Goal: Information Seeking & Learning: Find specific page/section

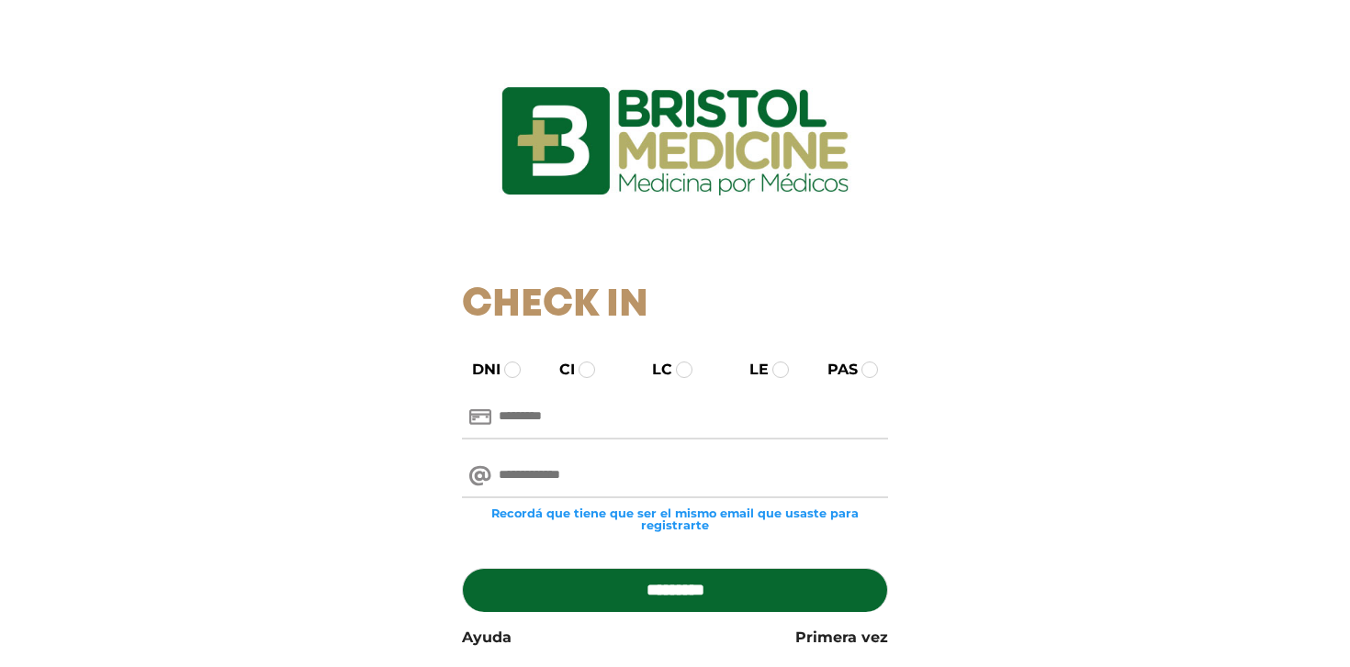
scroll to position [131, 0]
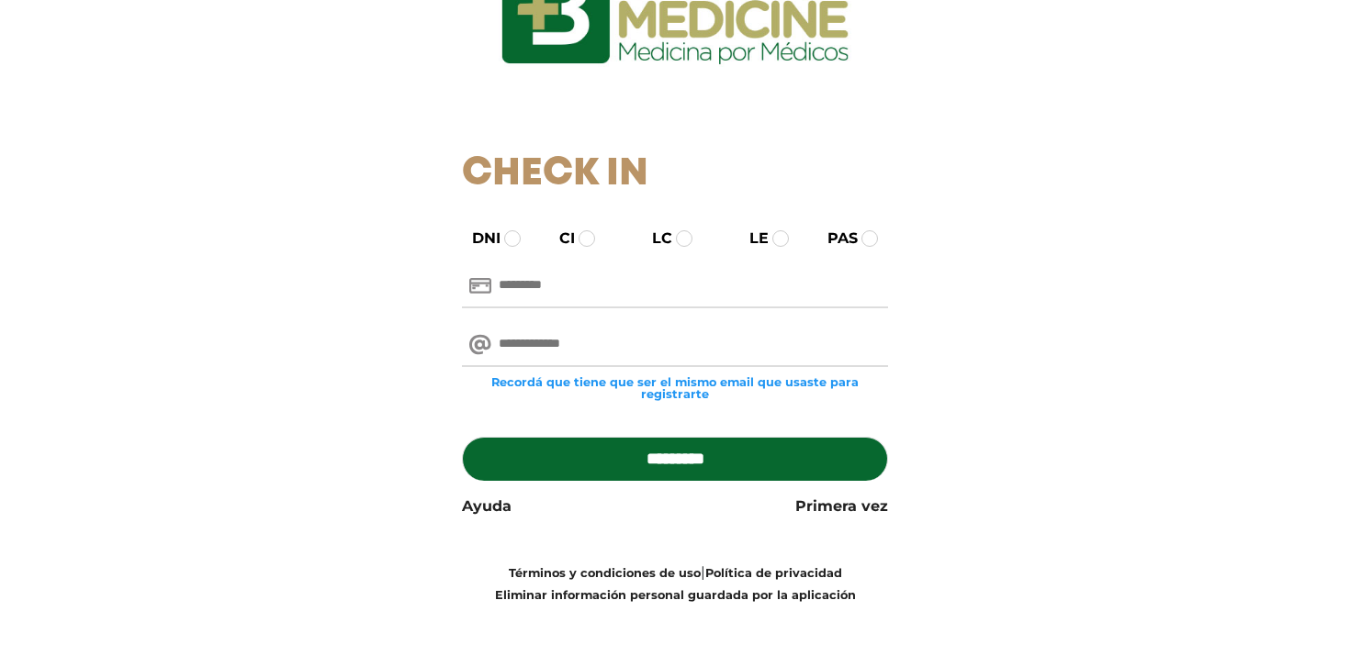
click at [562, 282] on input "text" at bounding box center [675, 286] width 427 height 44
click at [537, 279] on input "**" at bounding box center [675, 286] width 427 height 44
click at [529, 276] on input "**" at bounding box center [675, 286] width 427 height 44
type input "********"
click at [530, 342] on input "email" at bounding box center [675, 345] width 427 height 44
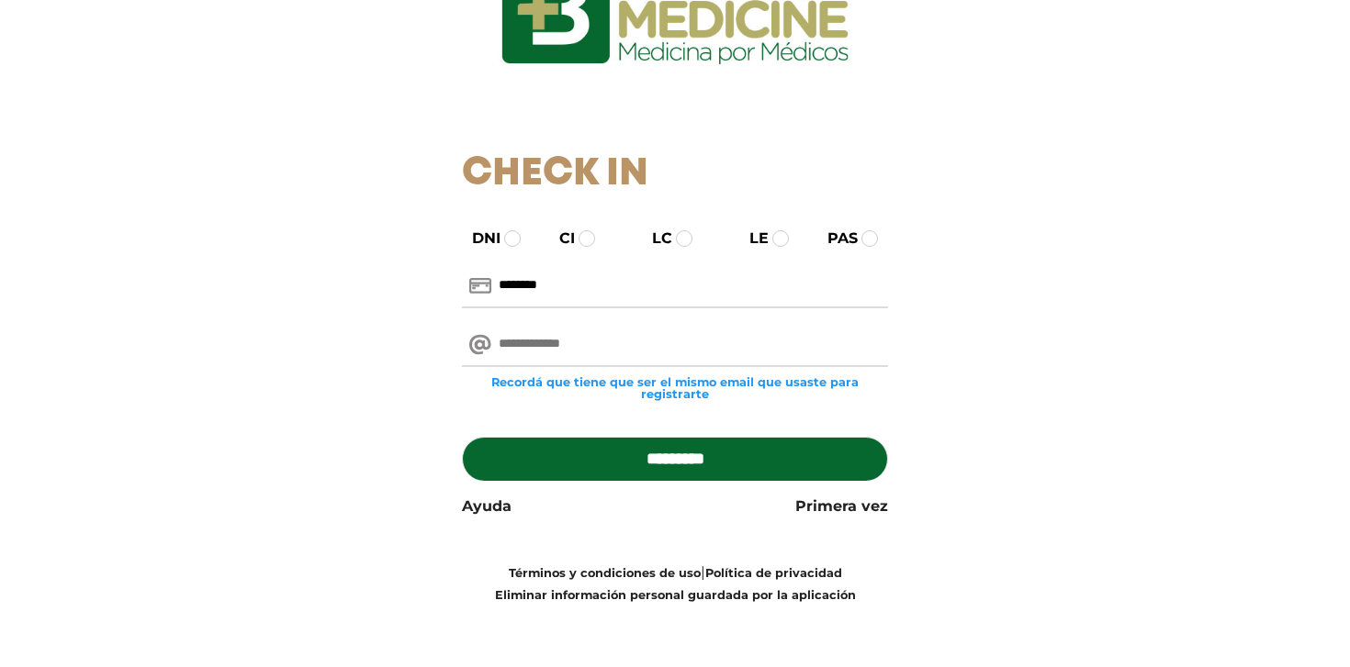
paste input "**********"
type input "**********"
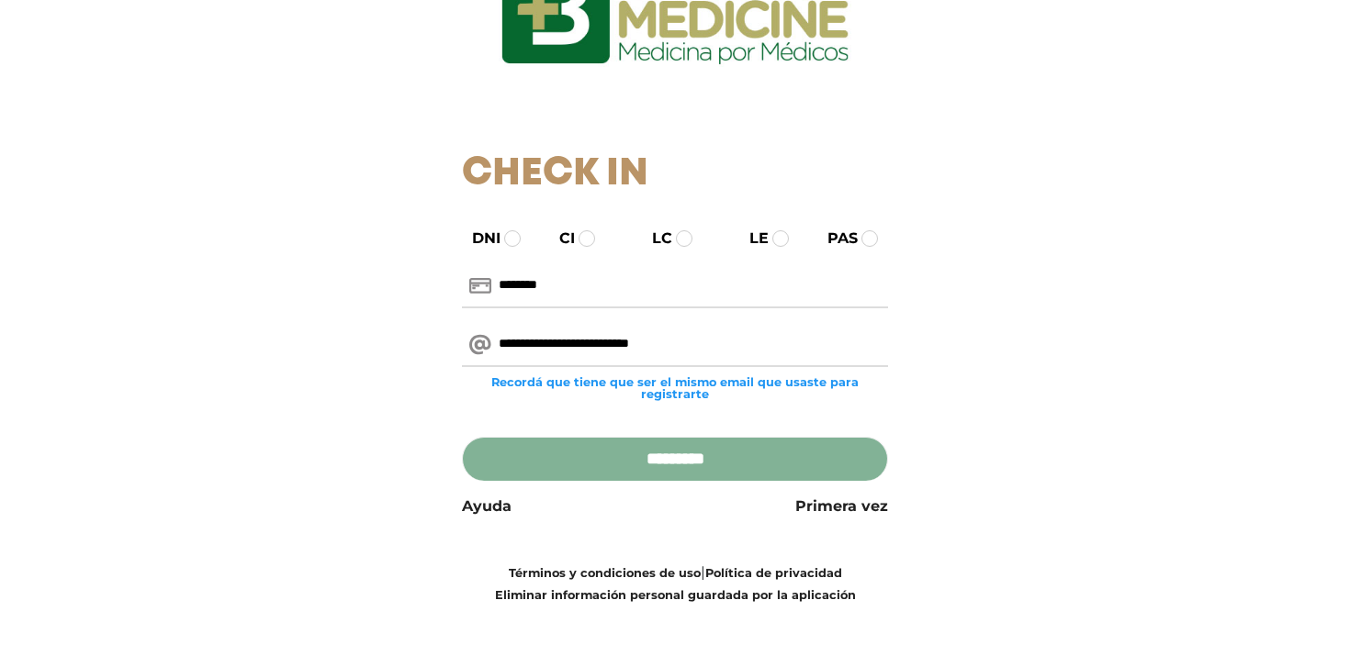
click at [635, 465] on input "*********" at bounding box center [675, 459] width 427 height 44
type input "**********"
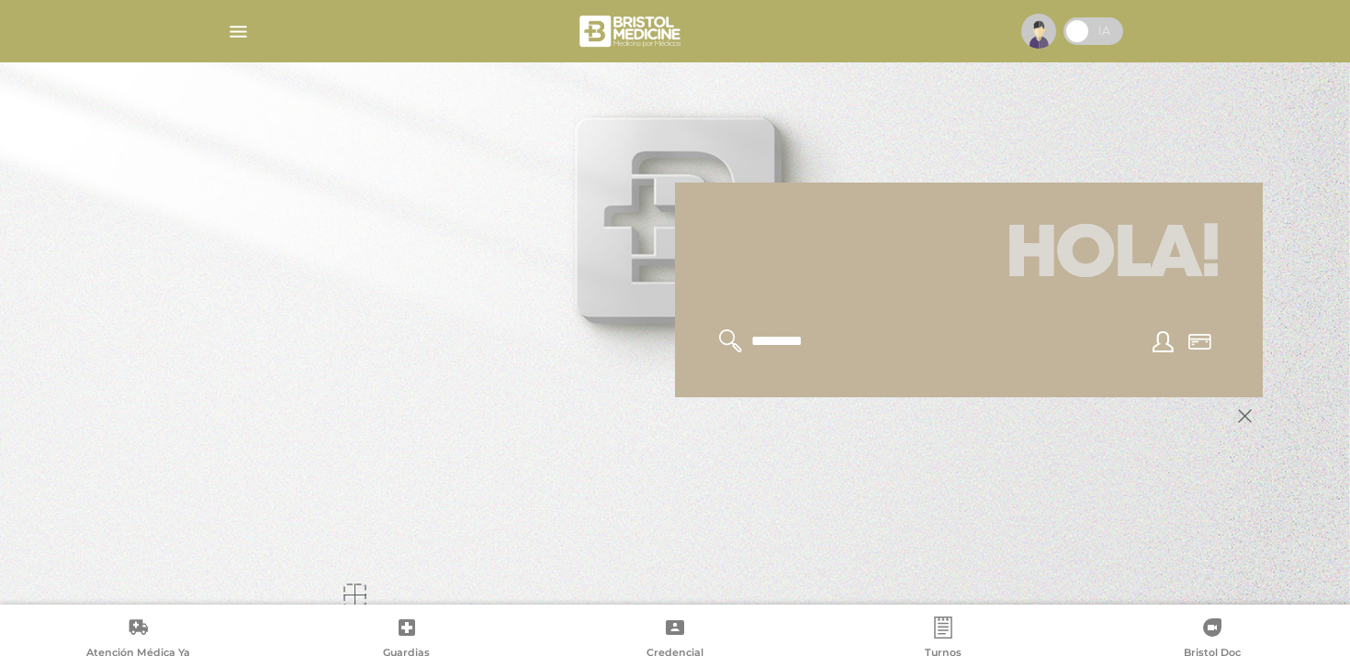
scroll to position [220, 0]
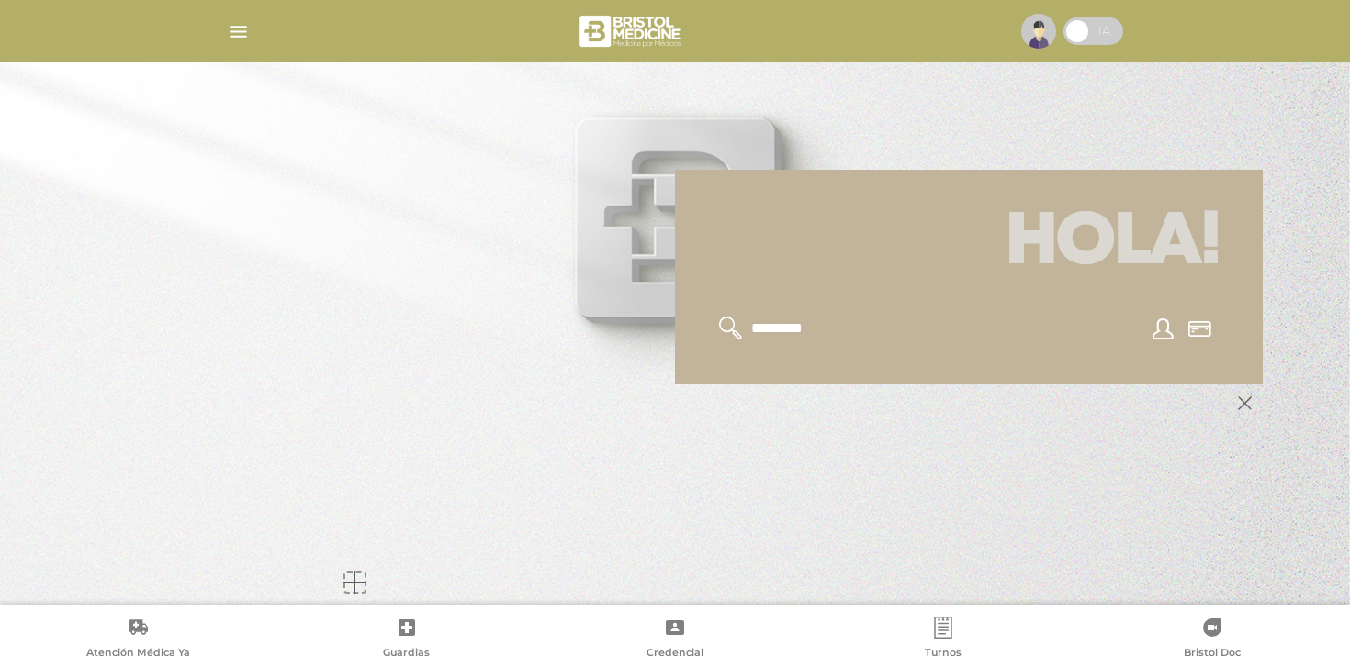
click at [241, 28] on img "button" at bounding box center [238, 31] width 23 height 23
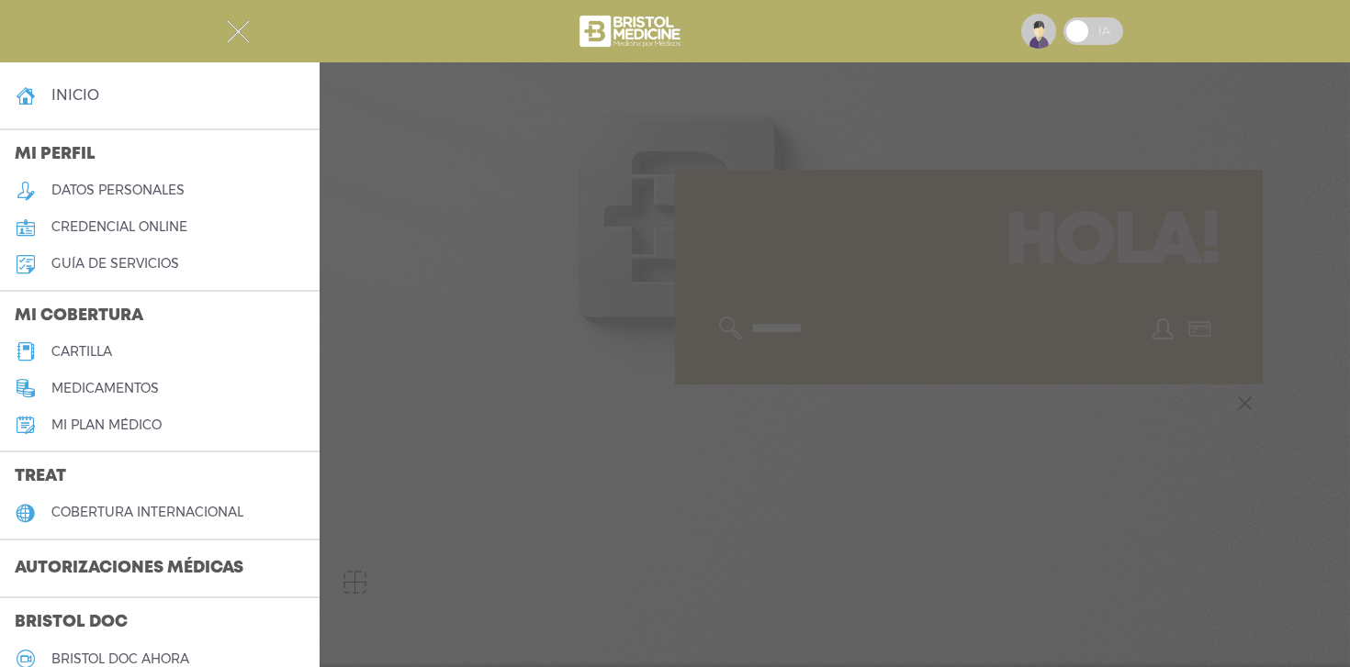
click at [82, 348] on h5 "cartilla" at bounding box center [81, 352] width 61 height 16
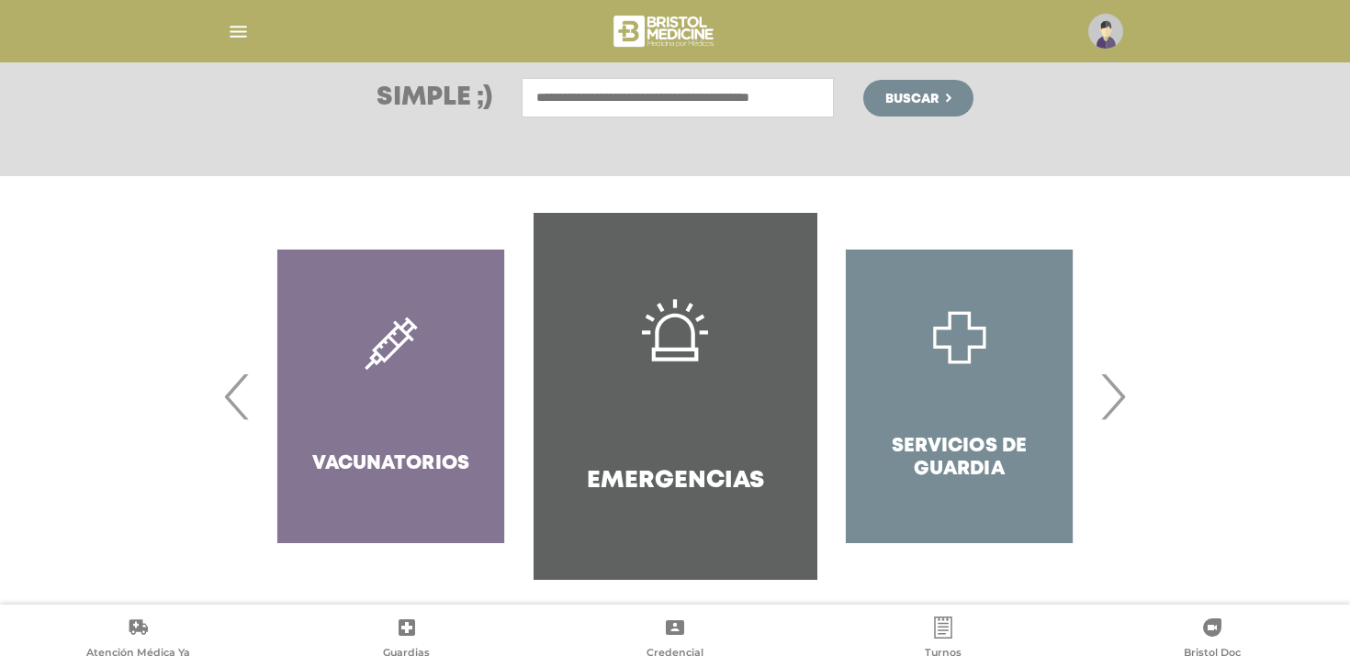
scroll to position [264, 0]
click at [578, 94] on input "text" at bounding box center [678, 96] width 312 height 39
click at [225, 396] on span "‹" at bounding box center [237, 395] width 36 height 99
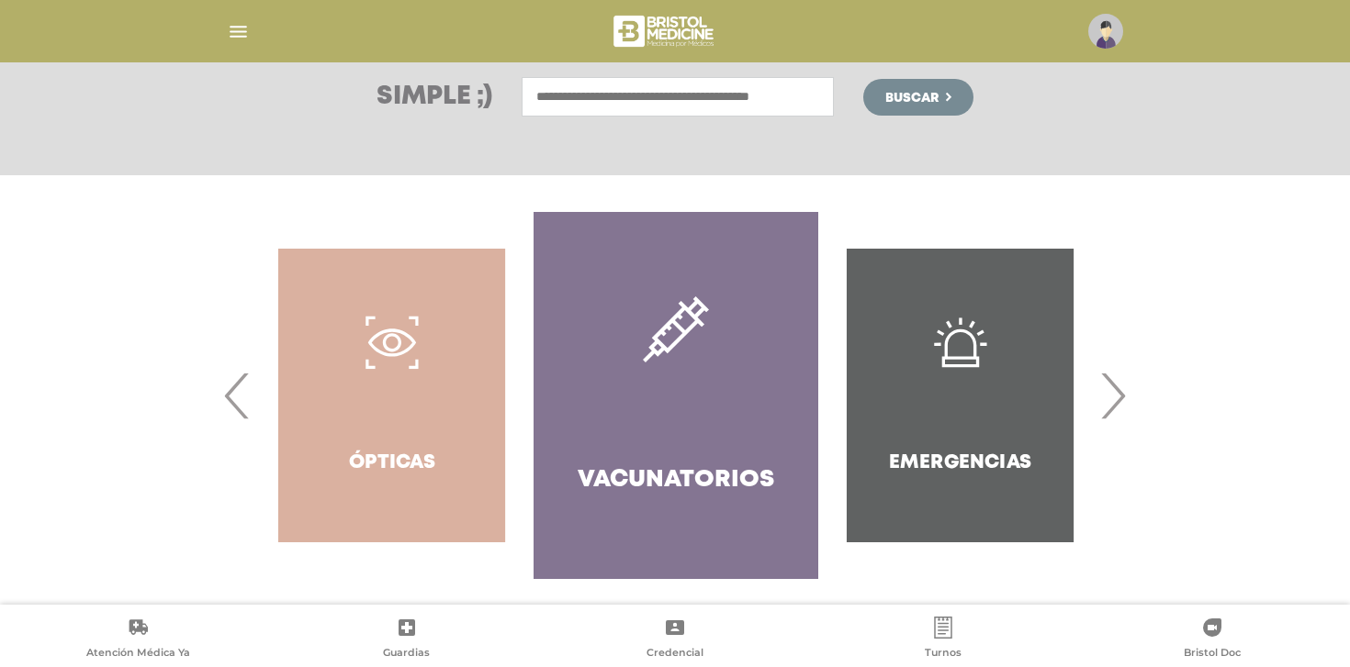
click at [225, 396] on span "‹" at bounding box center [237, 395] width 36 height 99
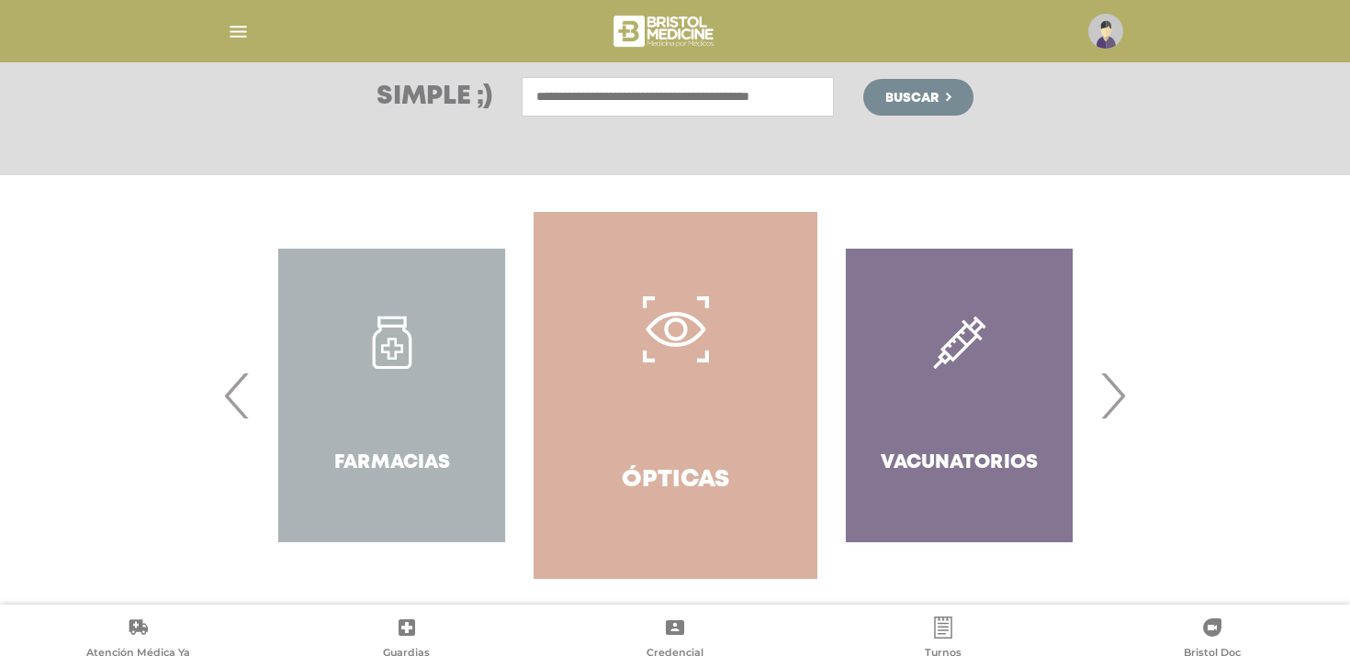
click at [225, 396] on span "‹" at bounding box center [237, 395] width 36 height 99
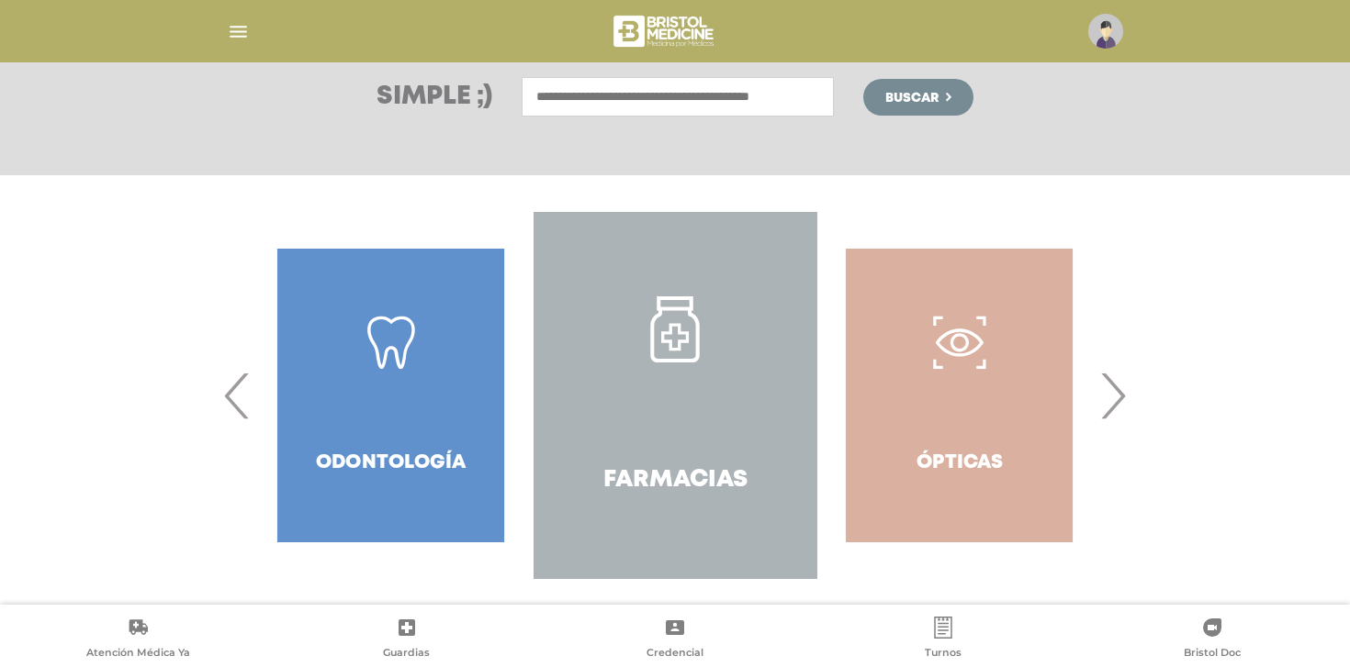
click at [225, 396] on span "‹" at bounding box center [237, 395] width 36 height 99
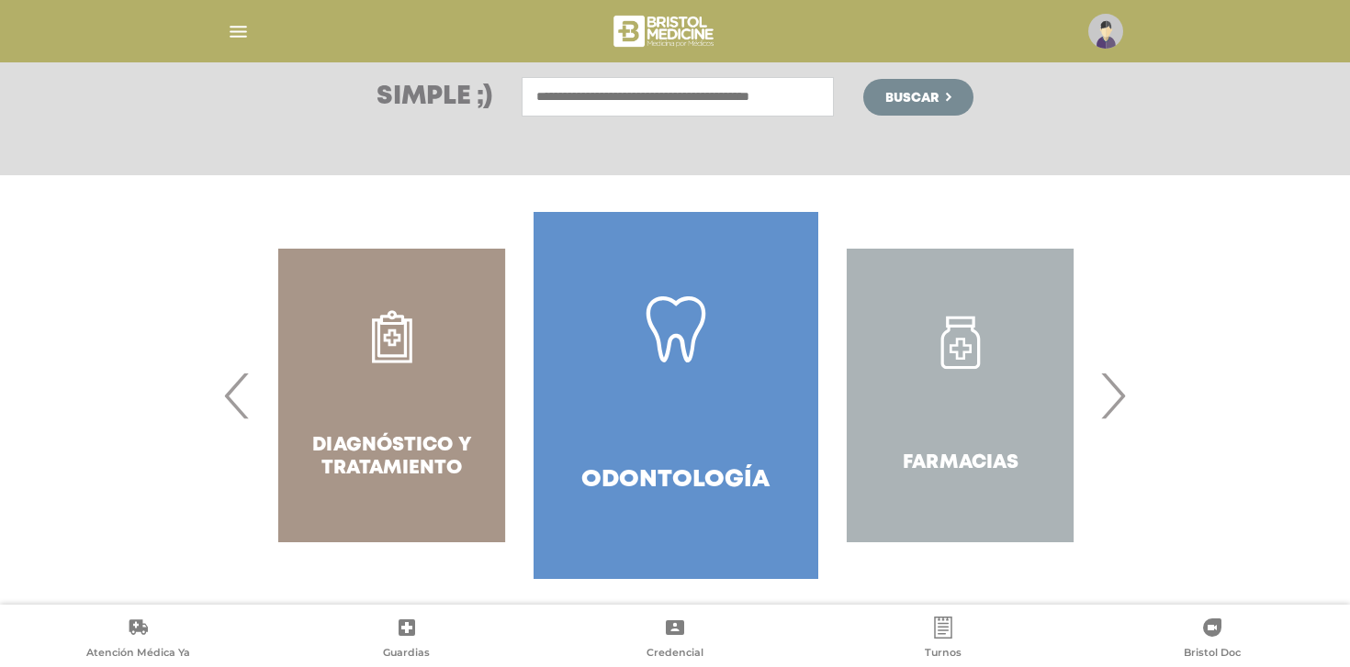
click at [225, 396] on span "‹" at bounding box center [237, 395] width 36 height 99
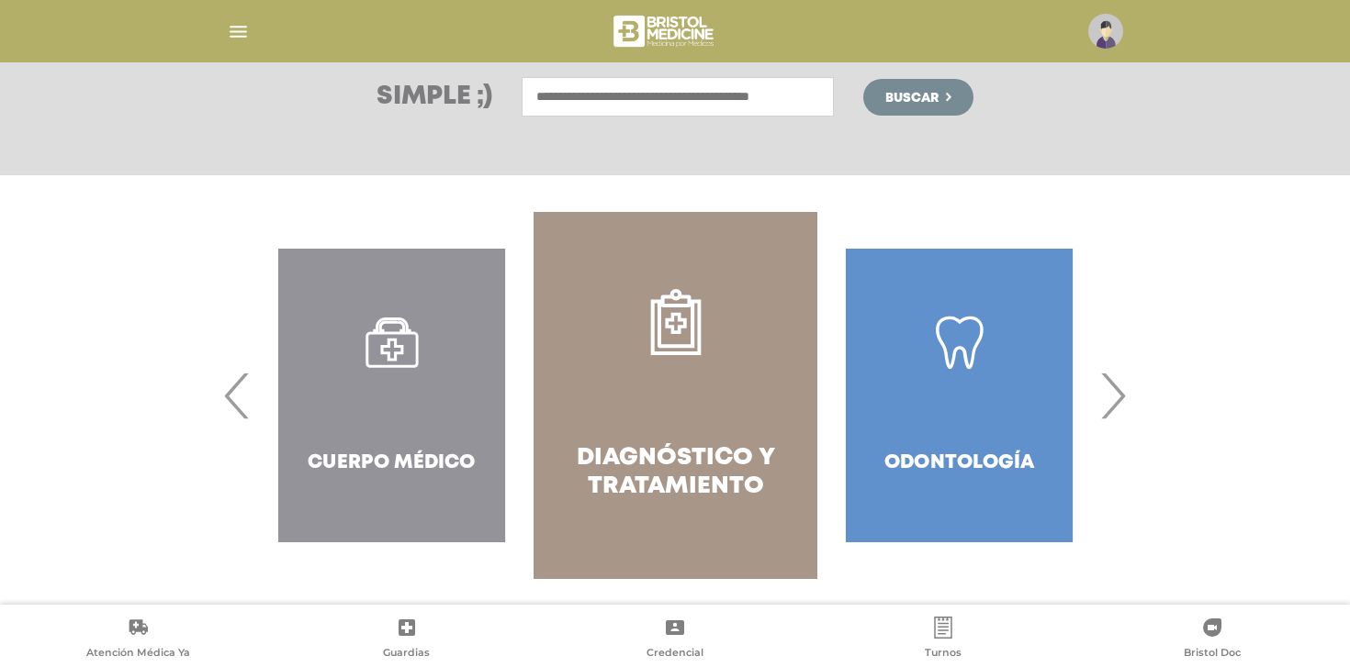
click at [224, 396] on span "‹" at bounding box center [237, 395] width 36 height 99
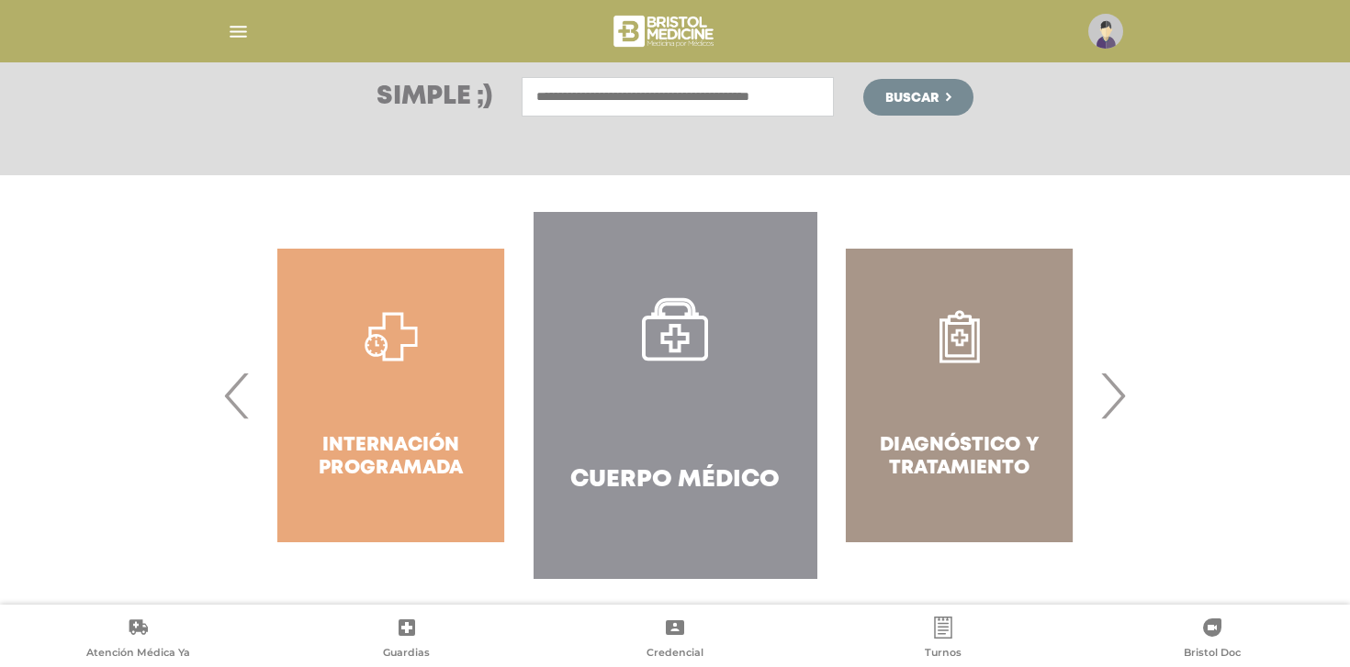
click at [224, 396] on span "‹" at bounding box center [237, 395] width 36 height 99
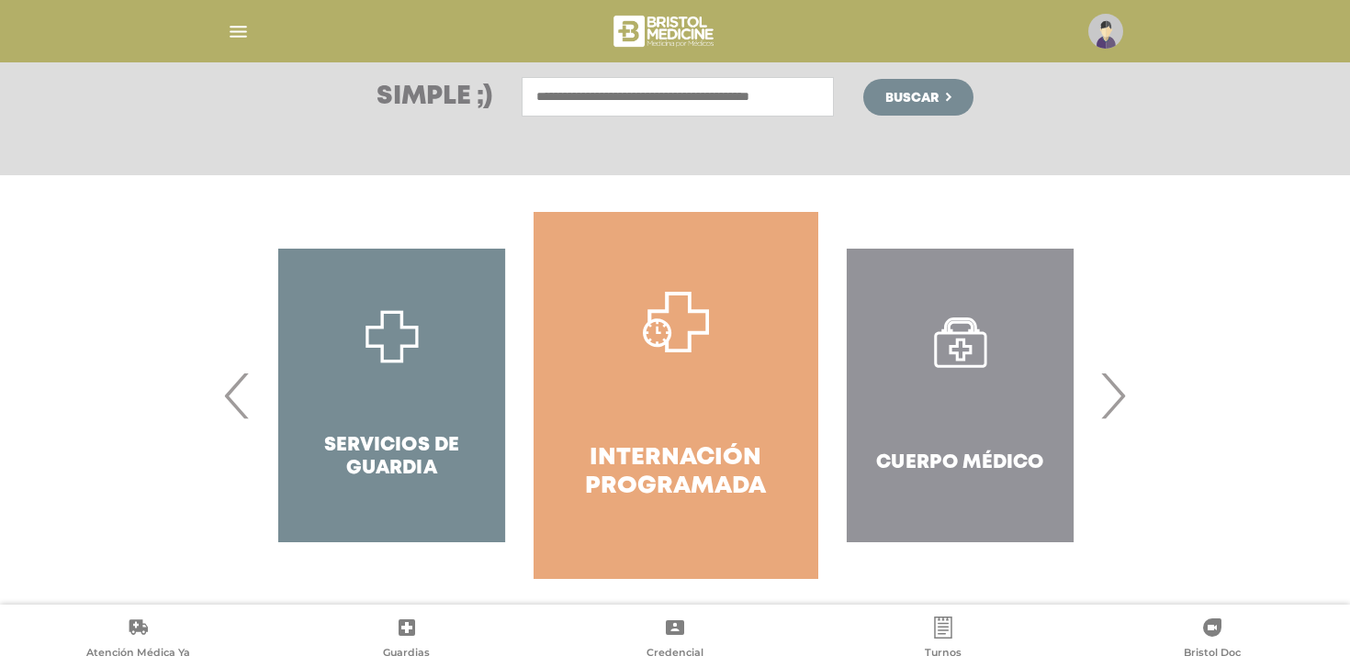
click at [224, 396] on span "‹" at bounding box center [237, 395] width 36 height 99
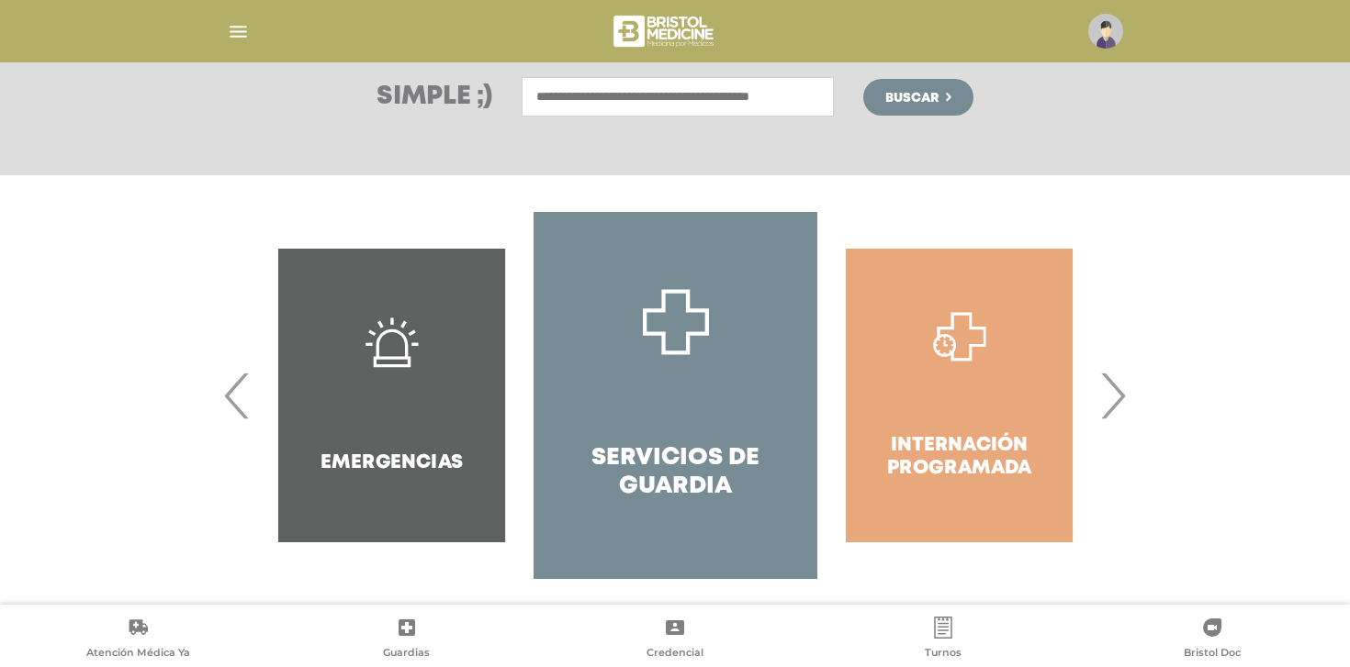
click at [224, 396] on span "‹" at bounding box center [237, 395] width 36 height 99
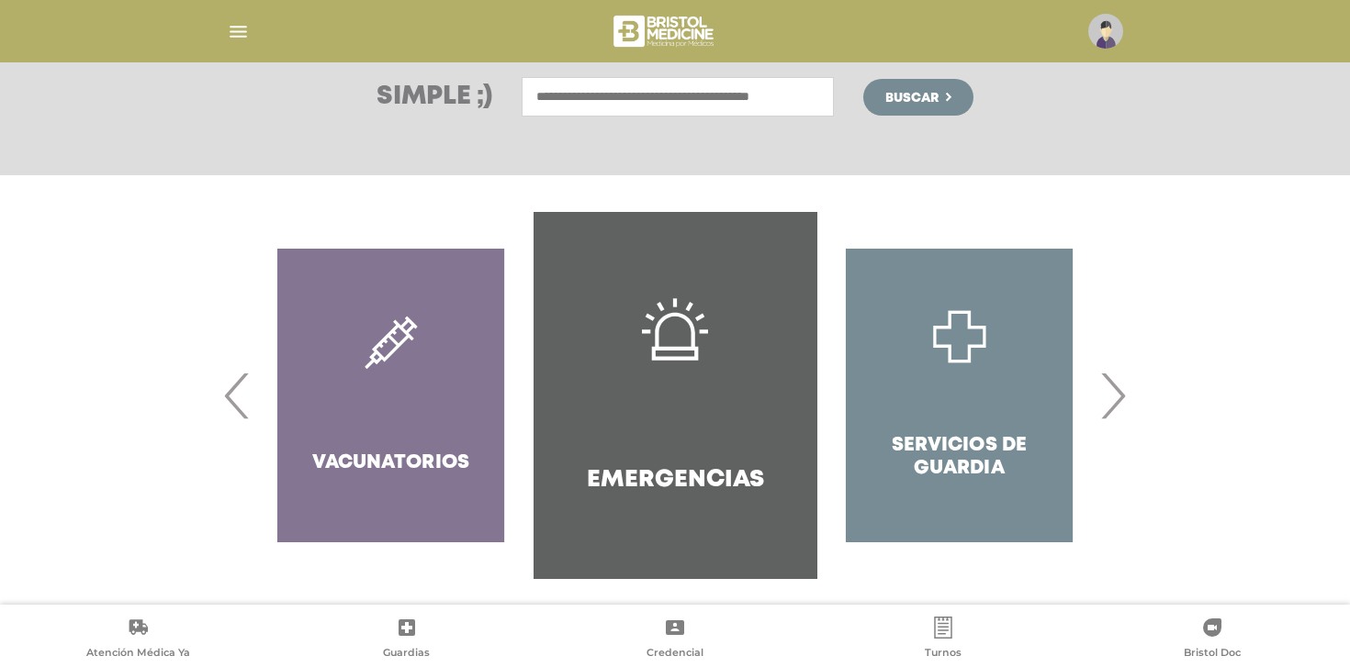
click at [224, 396] on span "‹" at bounding box center [237, 395] width 36 height 99
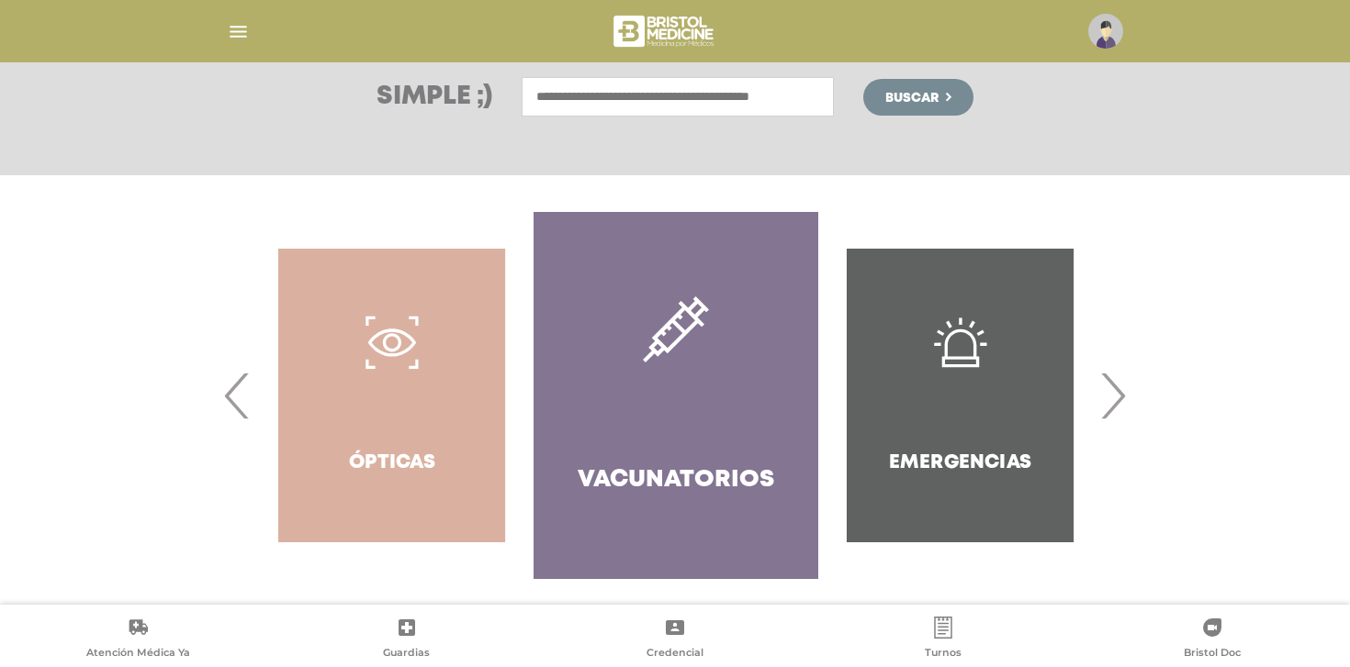
click at [695, 96] on input "text" at bounding box center [678, 96] width 312 height 39
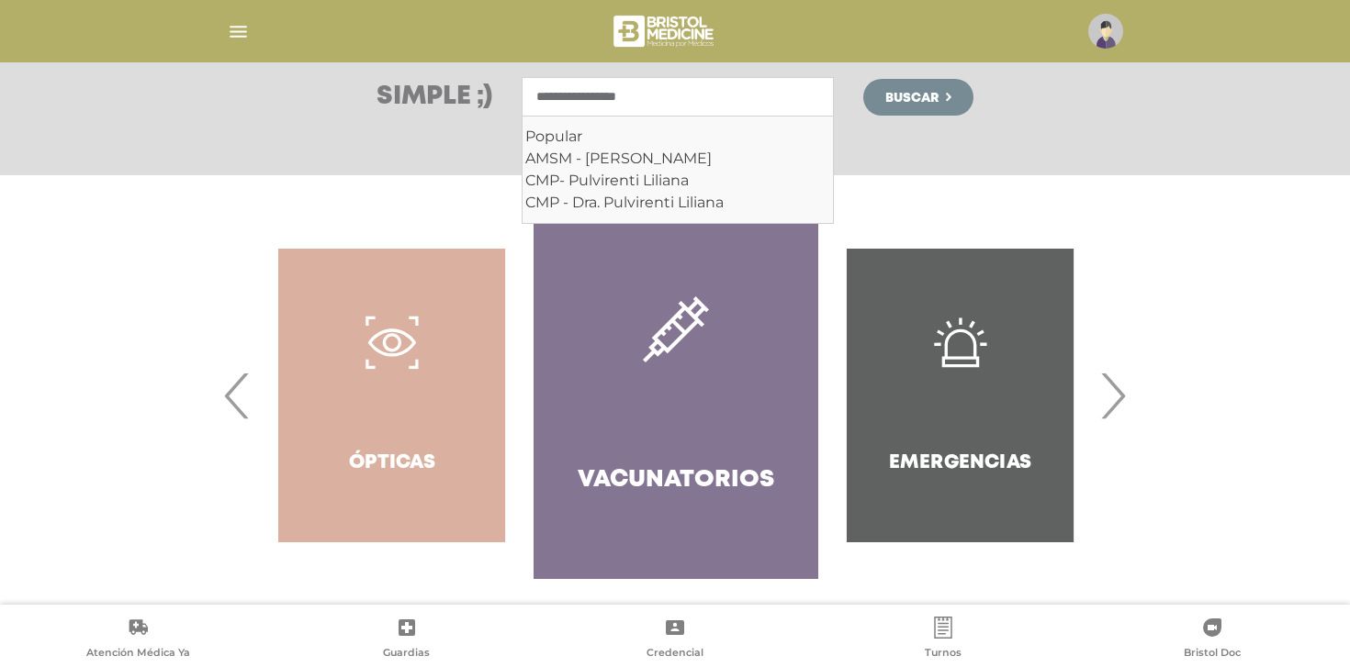
type input "**********"
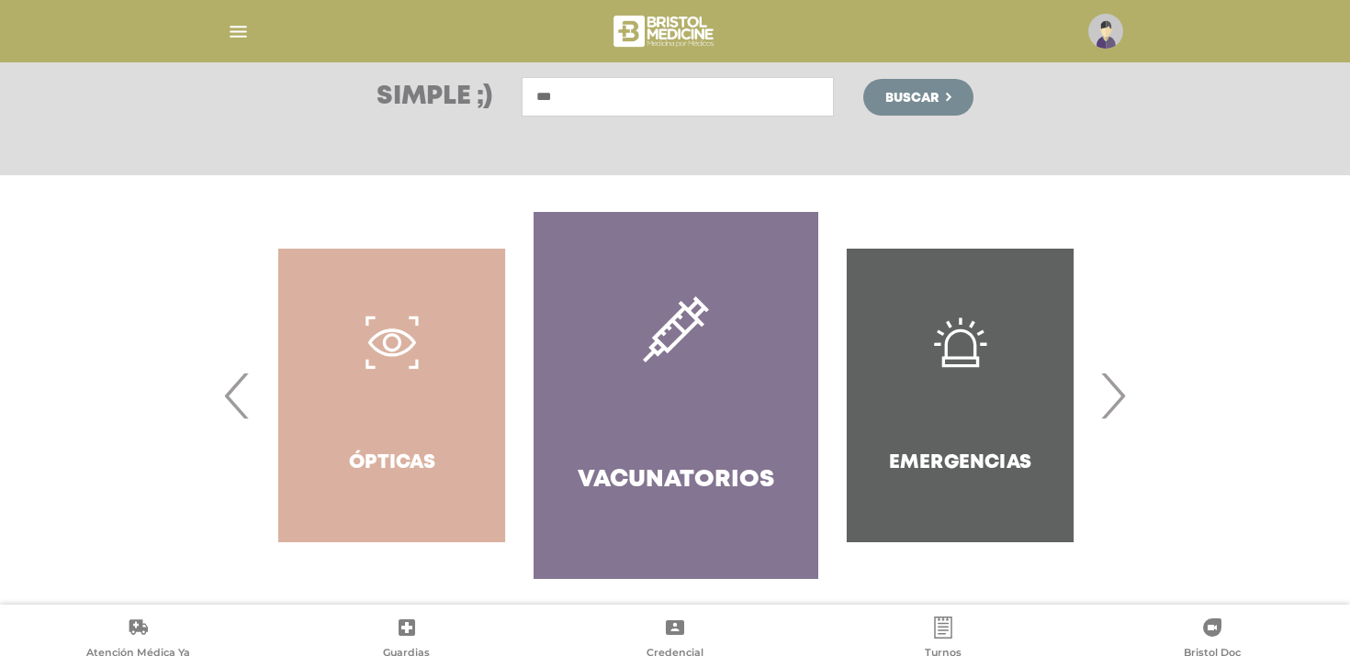
type input "****"
click at [1124, 395] on span "›" at bounding box center [1112, 395] width 36 height 99
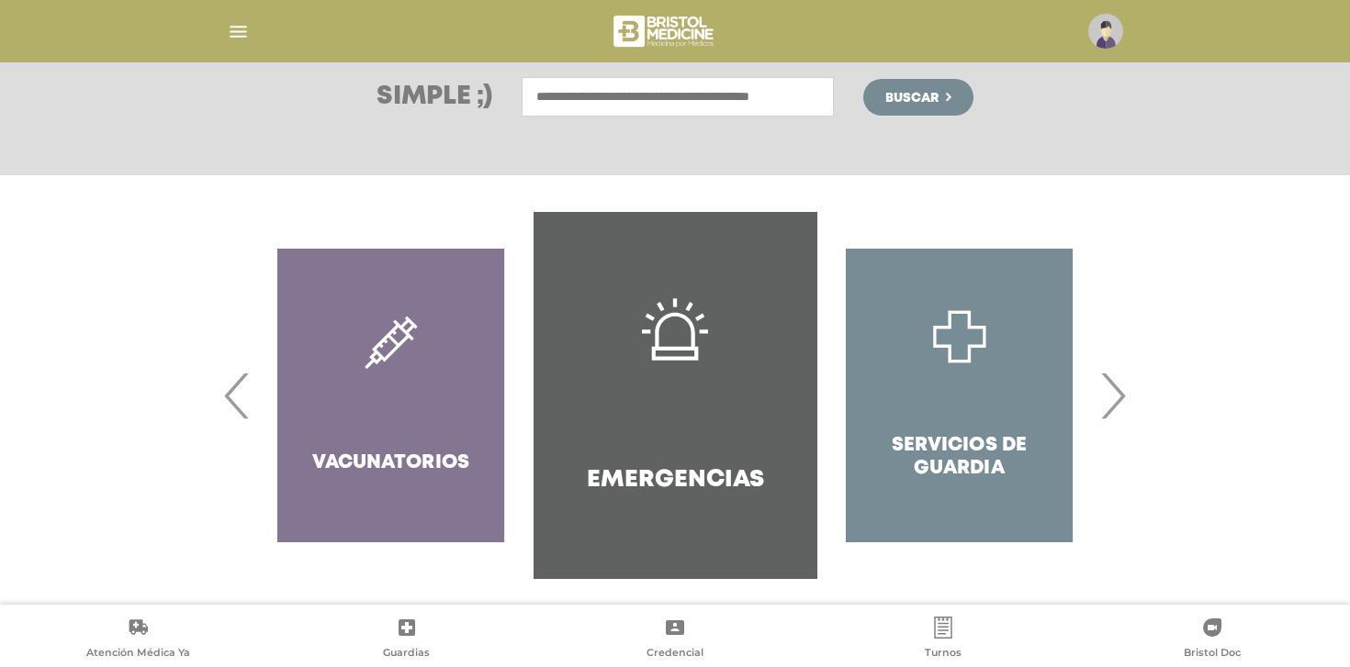
click at [1124, 395] on span "›" at bounding box center [1112, 395] width 36 height 99
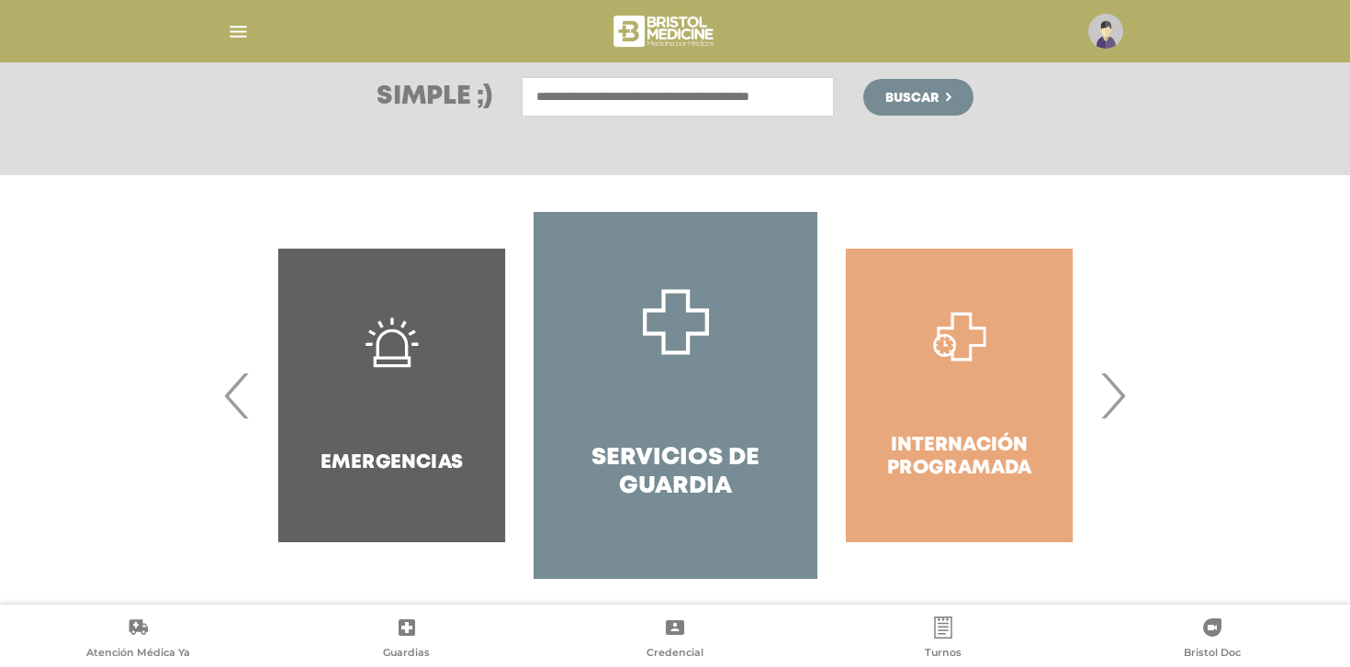
click at [1113, 394] on span "›" at bounding box center [1112, 395] width 36 height 99
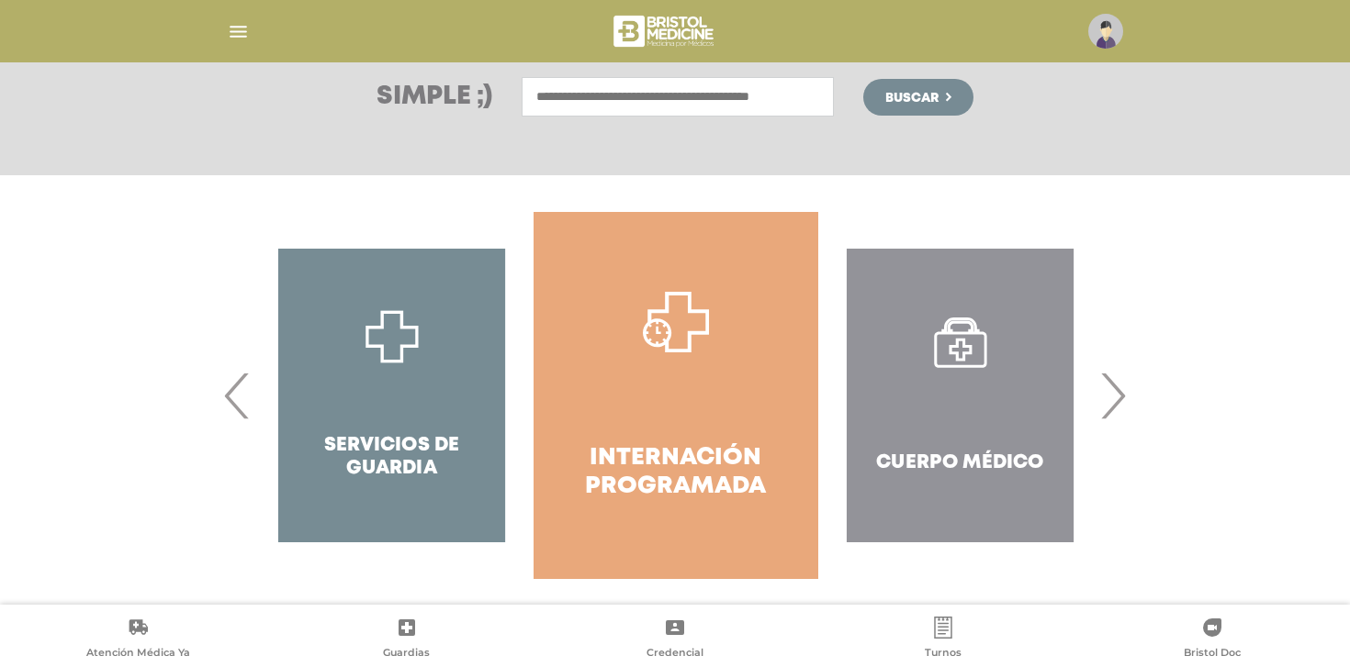
click at [1110, 396] on span "›" at bounding box center [1112, 395] width 36 height 99
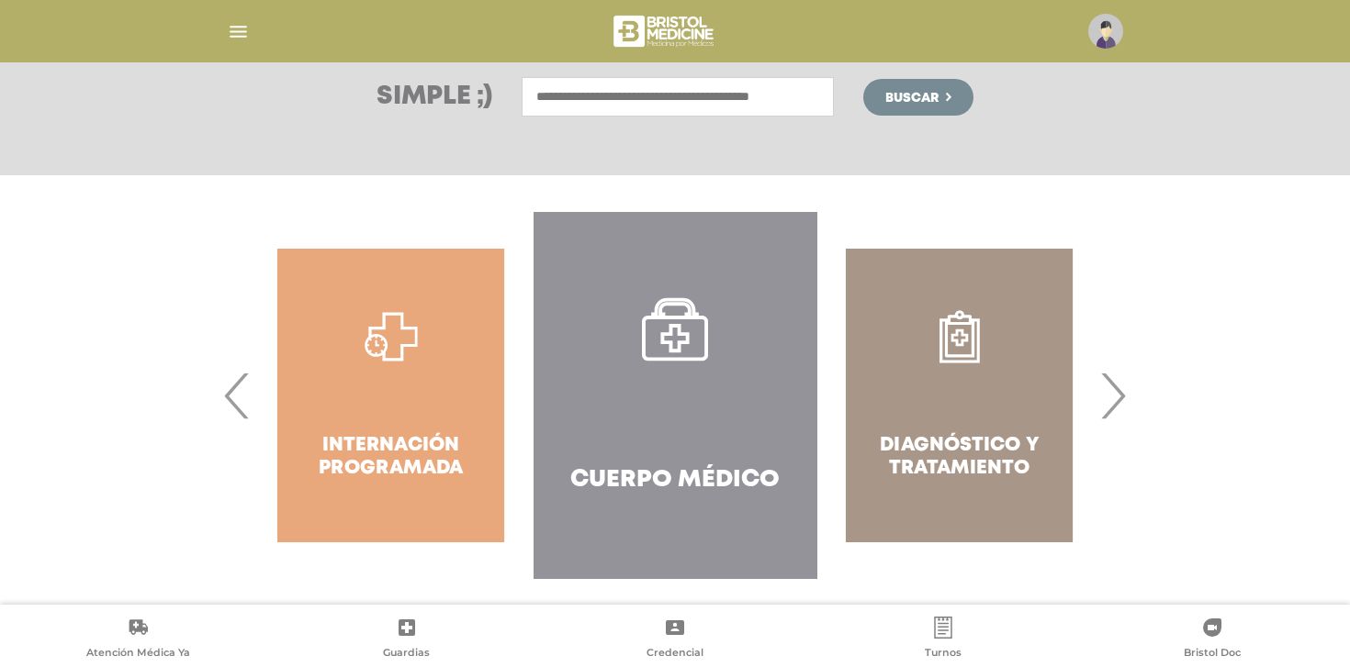
click at [933, 399] on div "Diagnóstico y Tratamiento" at bounding box center [959, 395] width 284 height 367
click at [948, 454] on div "Diagnóstico y Tratamiento" at bounding box center [959, 395] width 284 height 367
click at [955, 470] on div "Diagnóstico y Tratamiento" at bounding box center [959, 395] width 284 height 367
click at [955, 463] on div "Diagnóstico y Tratamiento" at bounding box center [959, 395] width 284 height 367
click at [1116, 403] on span "›" at bounding box center [1112, 395] width 36 height 99
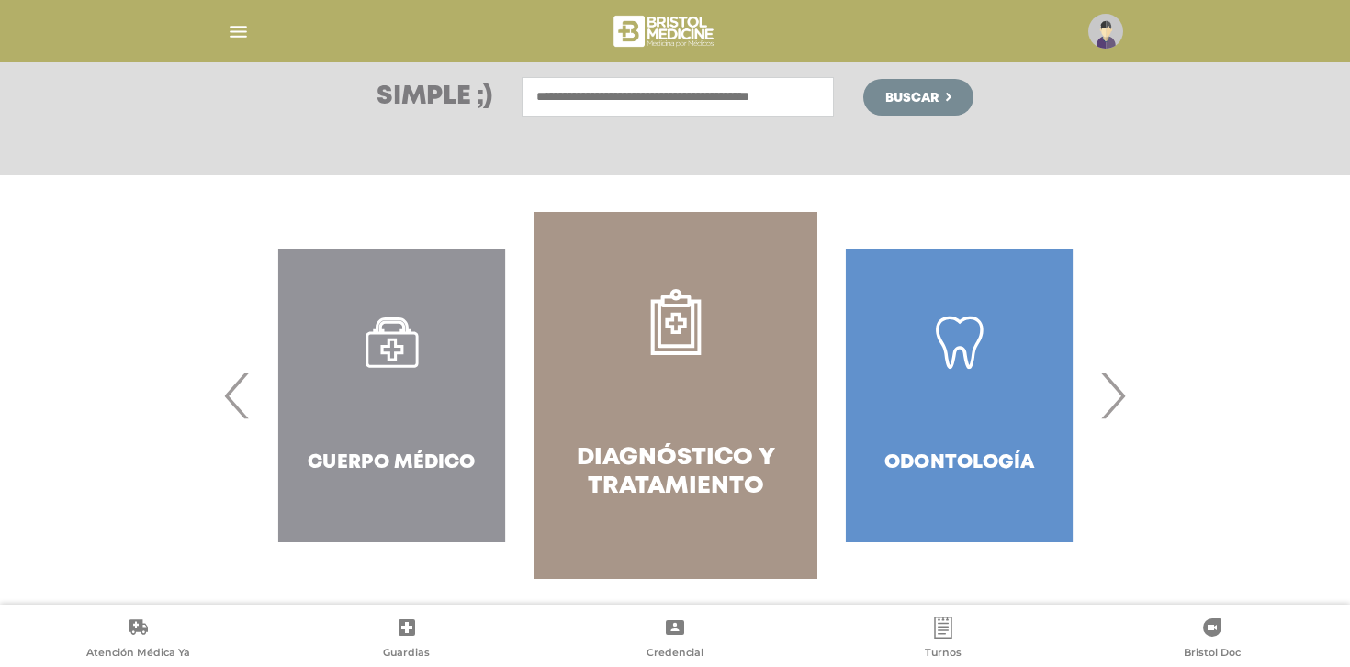
click at [1116, 403] on span "›" at bounding box center [1112, 395] width 36 height 99
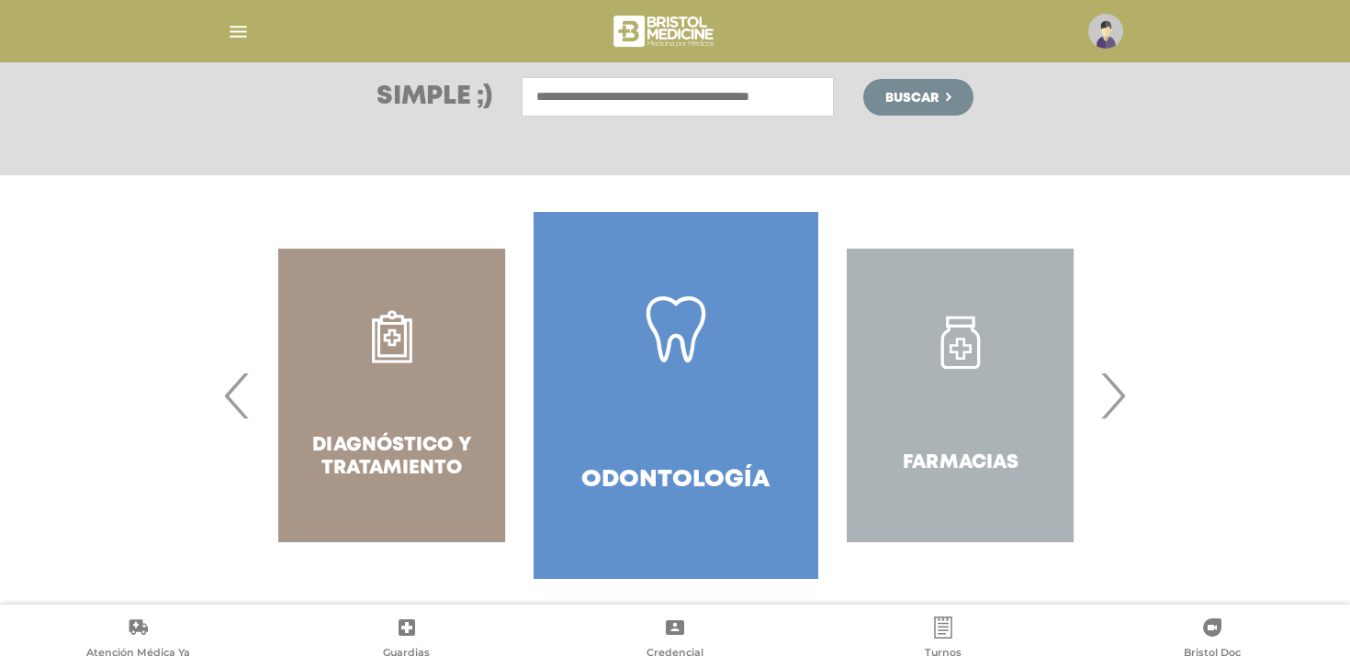
click at [1116, 403] on span "›" at bounding box center [1112, 395] width 36 height 99
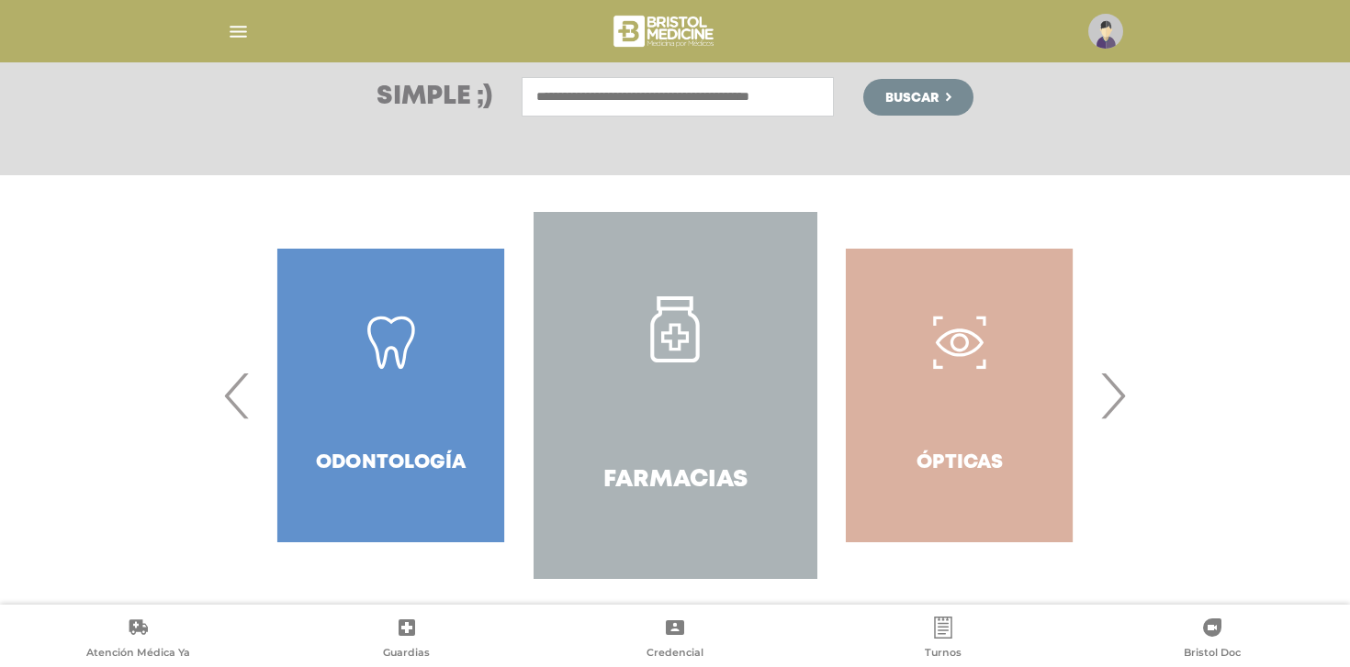
click at [1116, 403] on span "›" at bounding box center [1112, 395] width 36 height 99
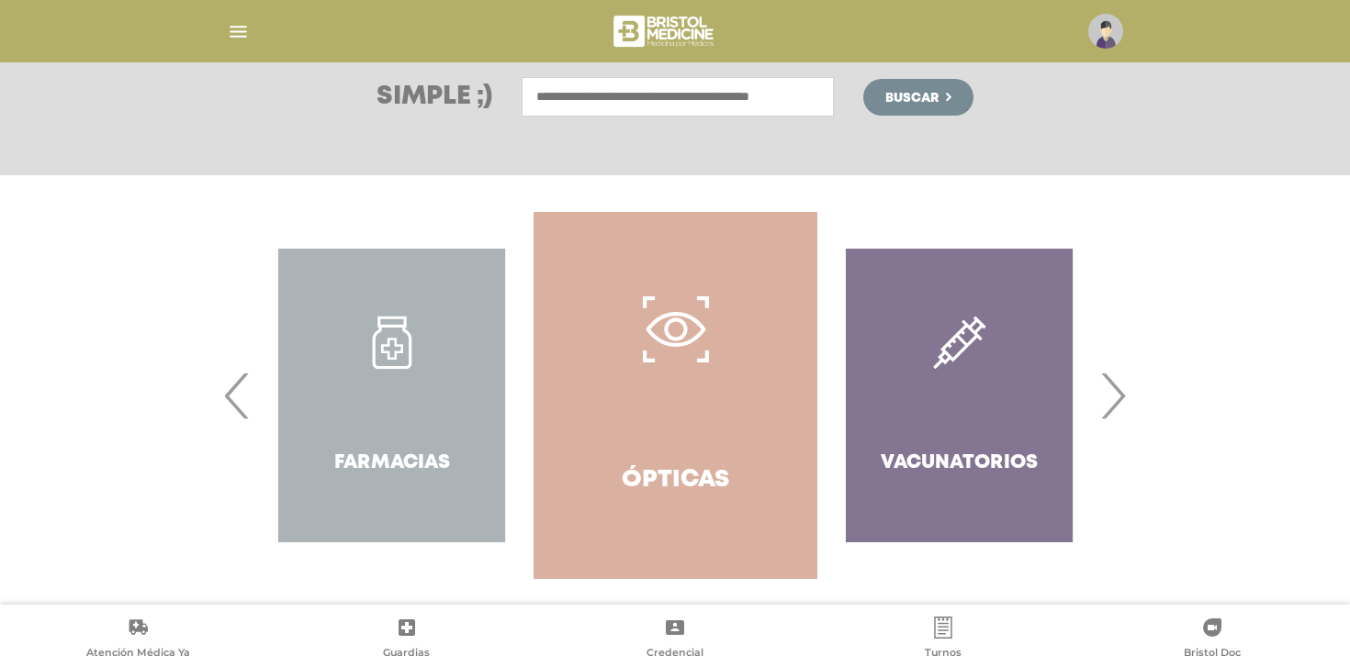
click at [1116, 403] on span "›" at bounding box center [1112, 395] width 36 height 99
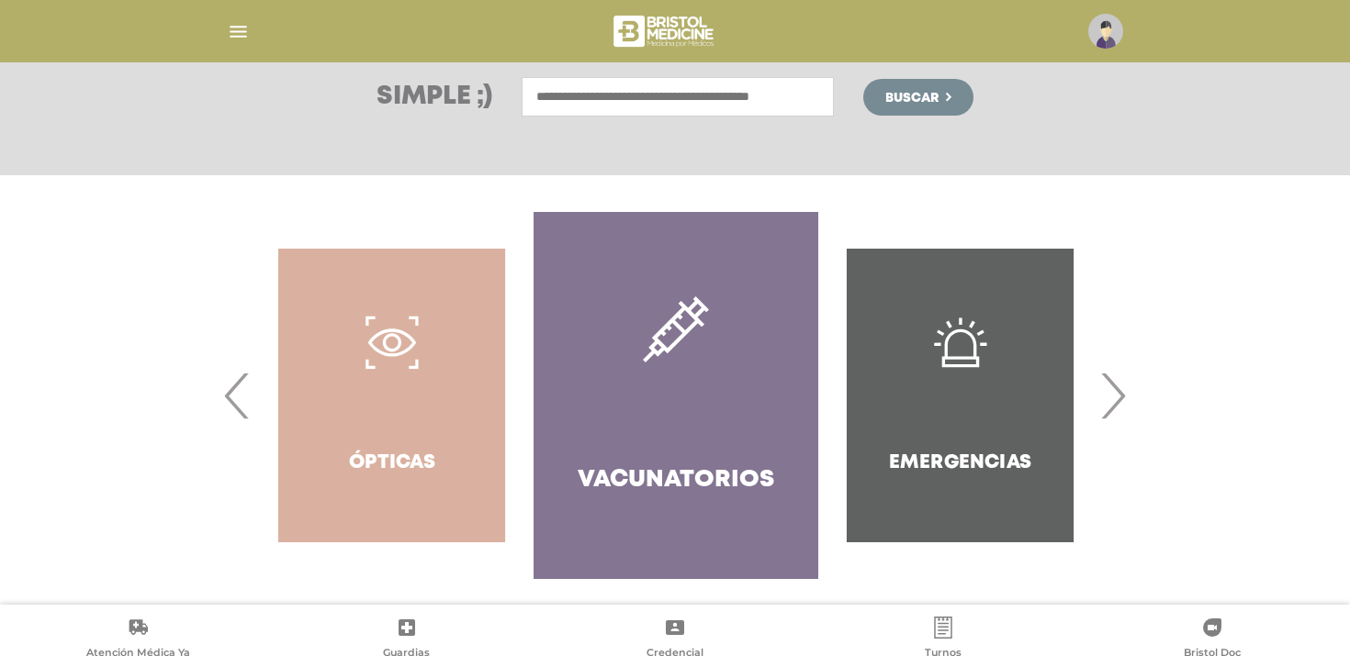
click at [1116, 403] on span "›" at bounding box center [1112, 395] width 36 height 99
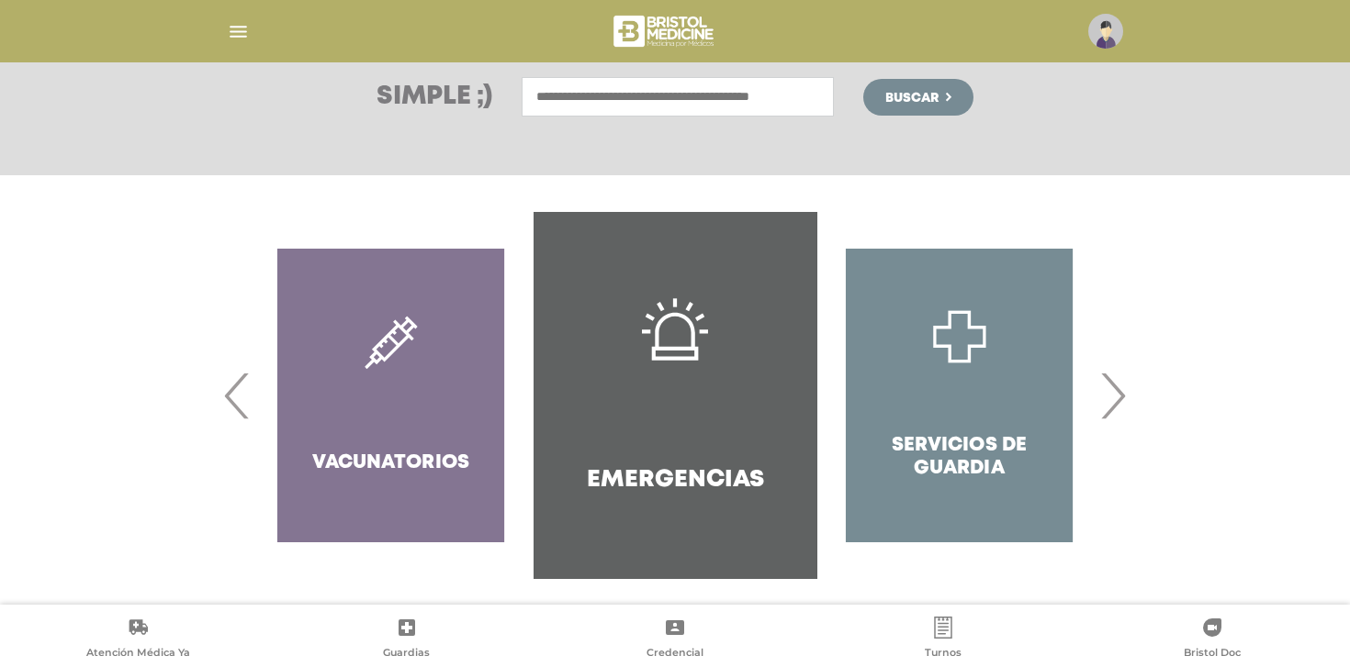
click at [1116, 403] on span "›" at bounding box center [1112, 395] width 36 height 99
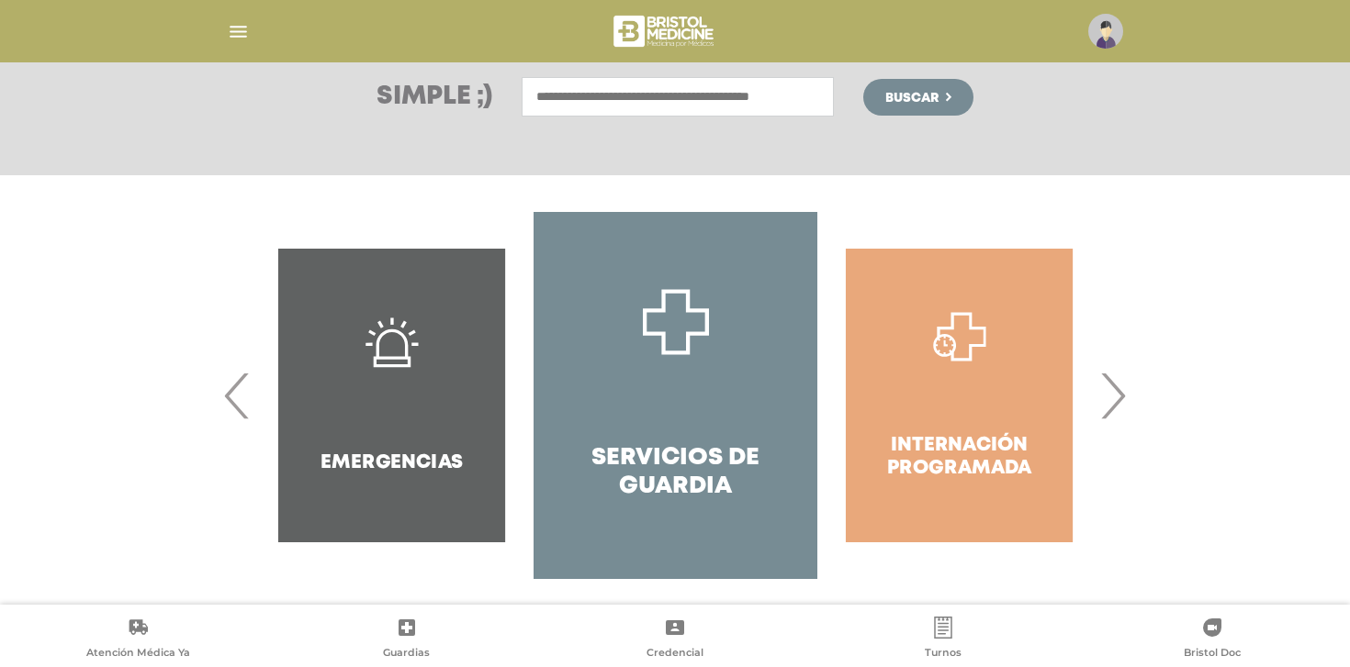
click at [1116, 403] on span "›" at bounding box center [1112, 395] width 36 height 99
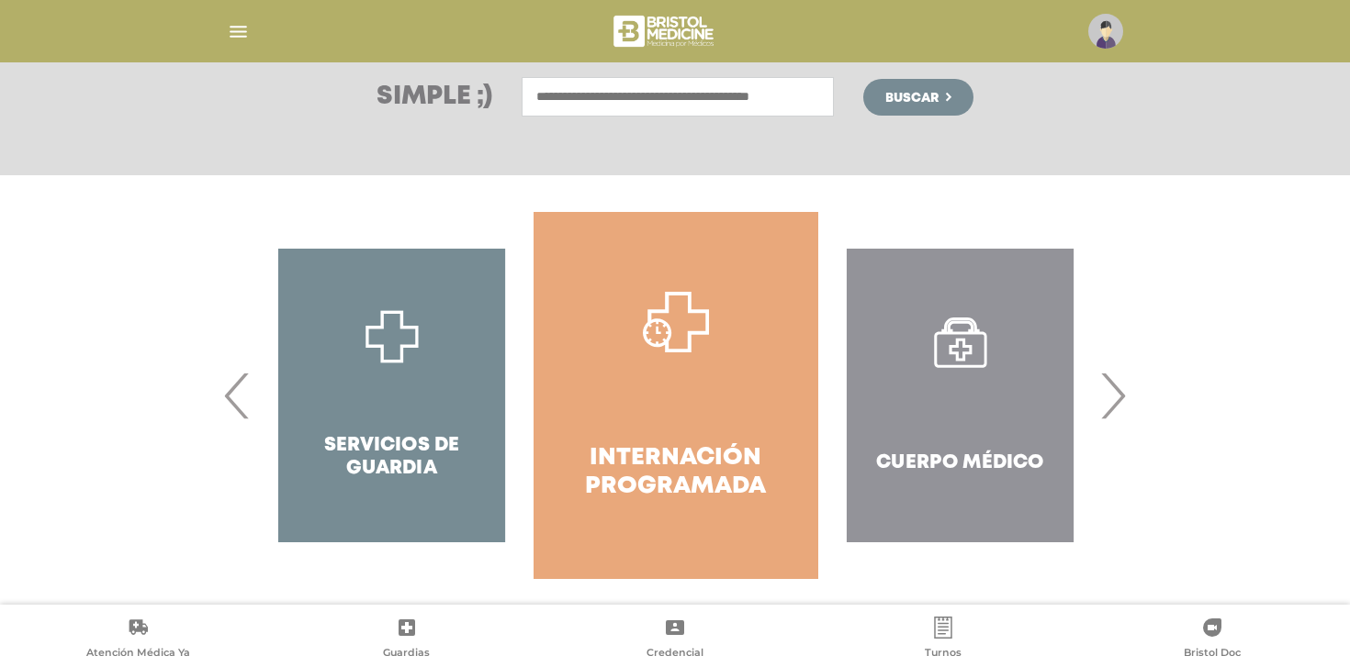
click at [944, 342] on div "Cuerpo Médico" at bounding box center [960, 395] width 284 height 367
click at [968, 351] on div "Cuerpo Médico" at bounding box center [960, 395] width 284 height 367
click at [949, 340] on div "Cuerpo Médico" at bounding box center [960, 395] width 284 height 367
click at [949, 339] on div "Cuerpo Médico" at bounding box center [960, 395] width 284 height 367
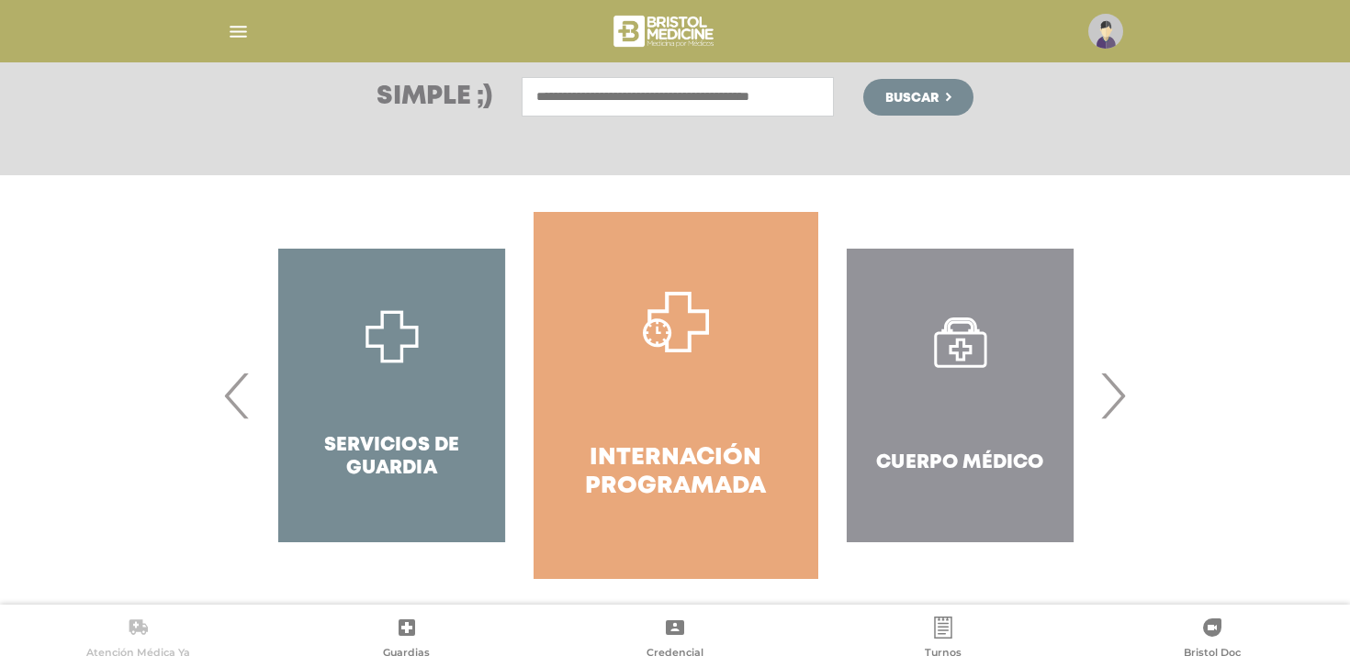
click at [138, 618] on icon at bounding box center [138, 628] width 22 height 22
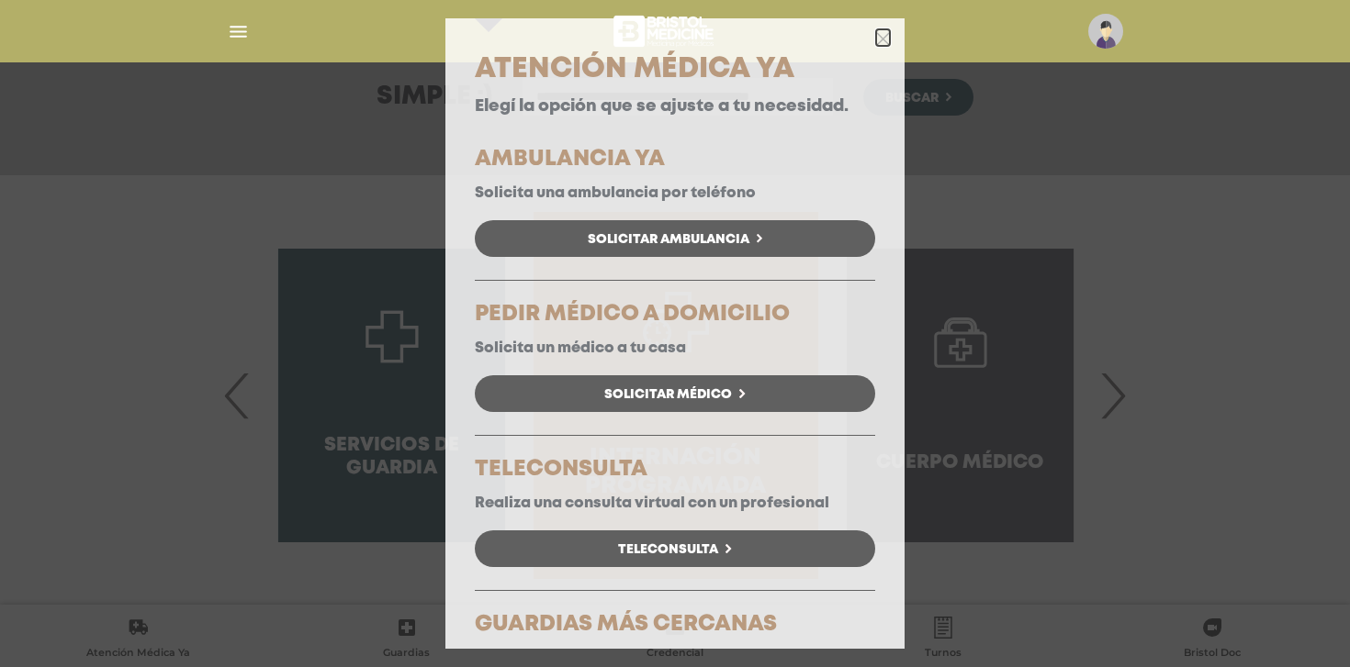
click at [884, 39] on icon "button" at bounding box center [883, 39] width 14 height 14
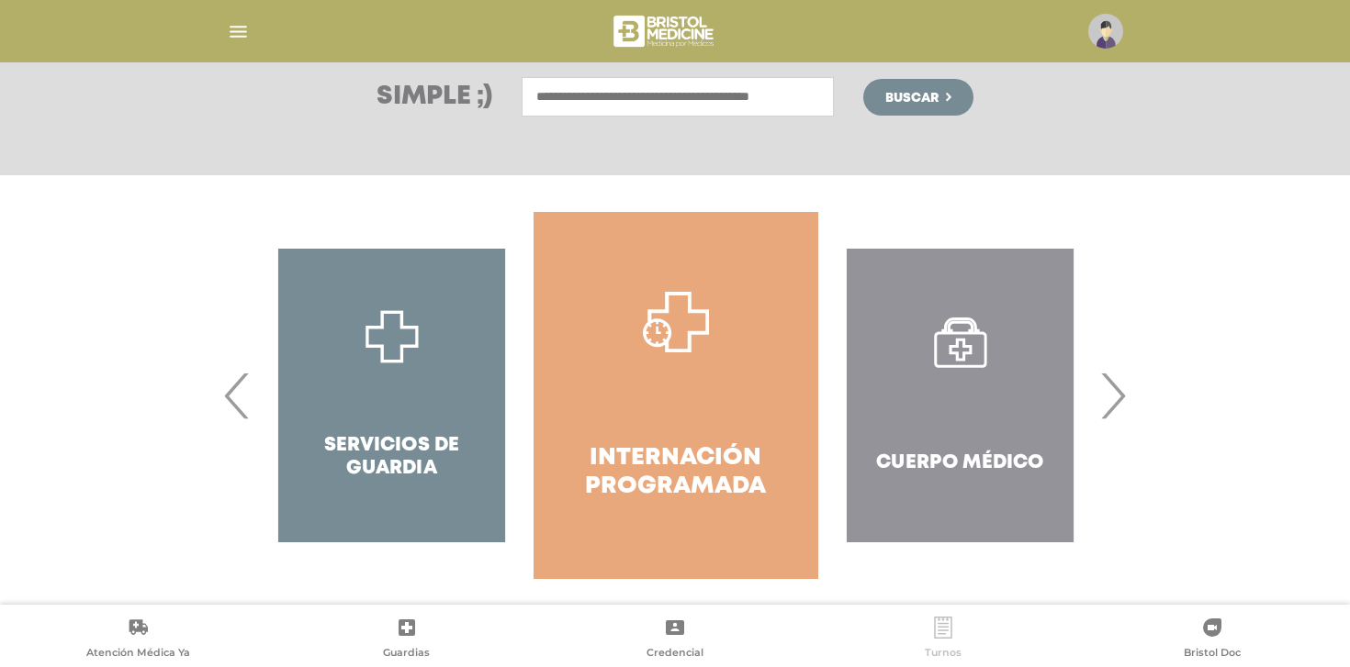
click at [939, 626] on icon at bounding box center [943, 628] width 22 height 22
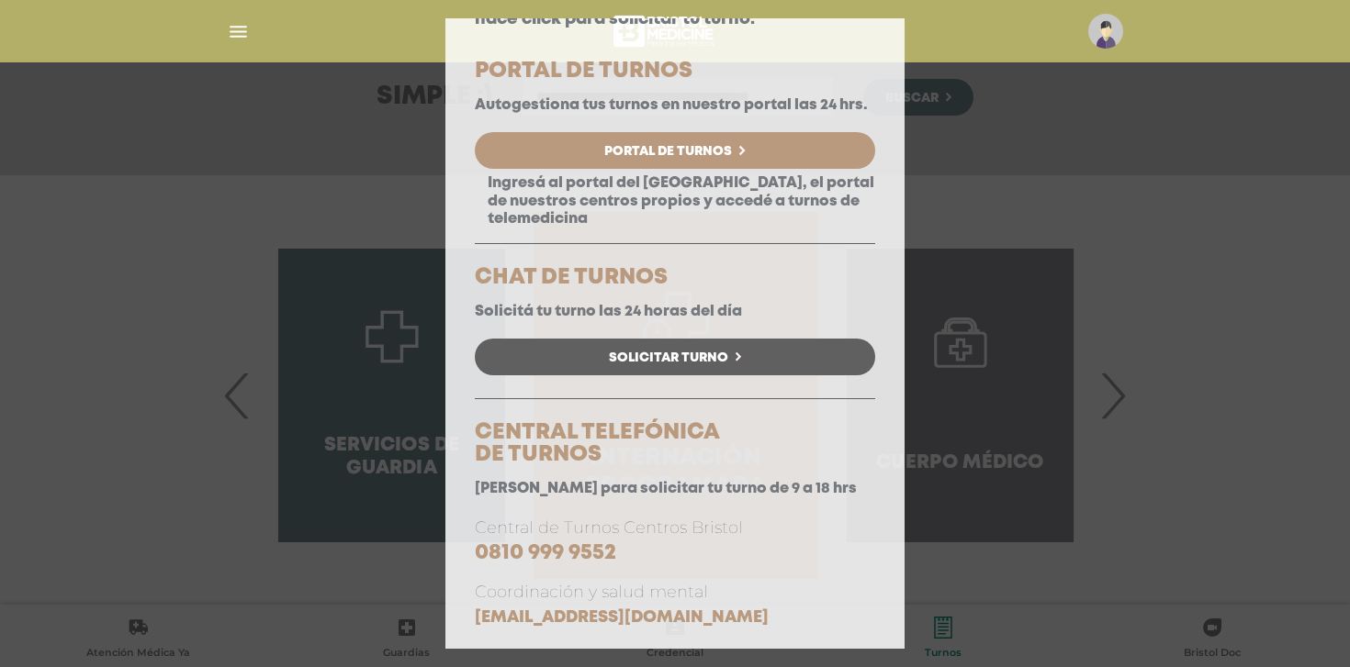
scroll to position [131, 0]
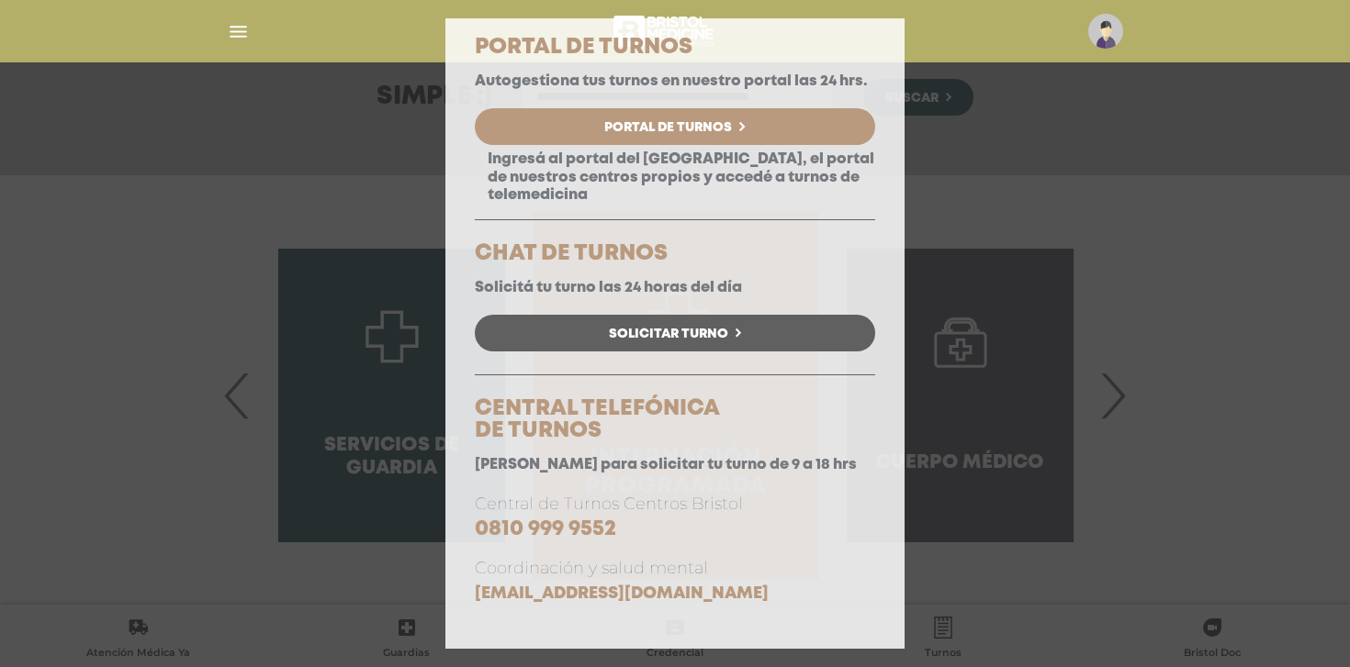
drag, startPoint x: 645, startPoint y: 528, endPoint x: 436, endPoint y: 496, distance: 211.8
click at [436, 496] on div "Consulta Programada Elegí la opción que se ajuste a tu necesidad y hacé click p…" at bounding box center [675, 333] width 1350 height 667
copy p "Central de Turnos Centros Bristol 0810 999 9552"
click at [986, 363] on div "Consulta Programada Elegí la opción que se ajuste a tu necesidad y hacé click p…" at bounding box center [675, 333] width 1350 height 667
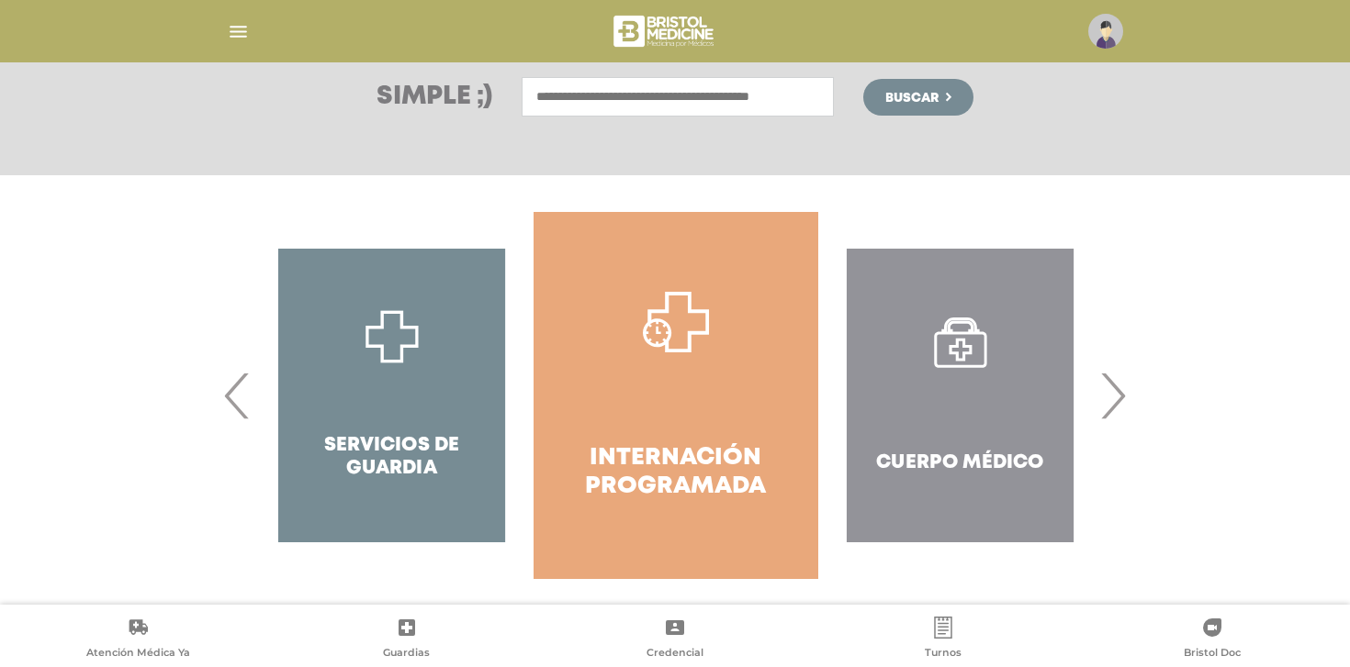
click at [1117, 394] on span "›" at bounding box center [1112, 395] width 36 height 99
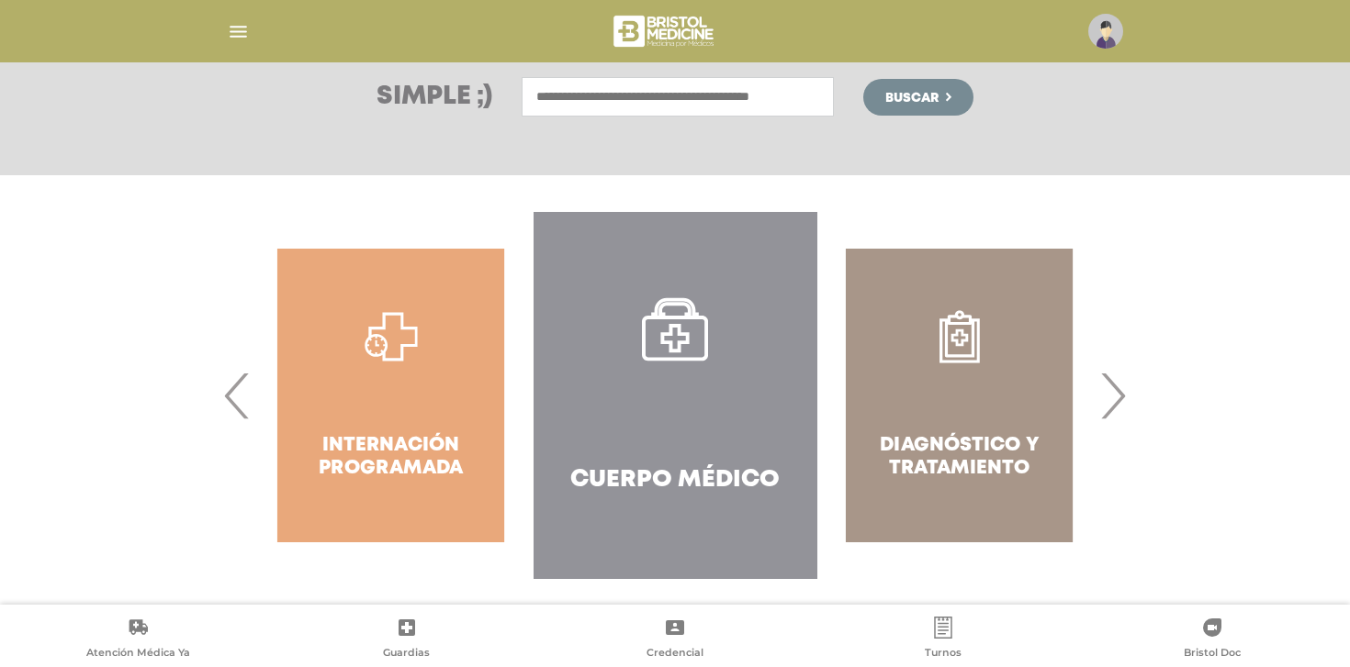
click at [1117, 394] on span "›" at bounding box center [1112, 395] width 36 height 99
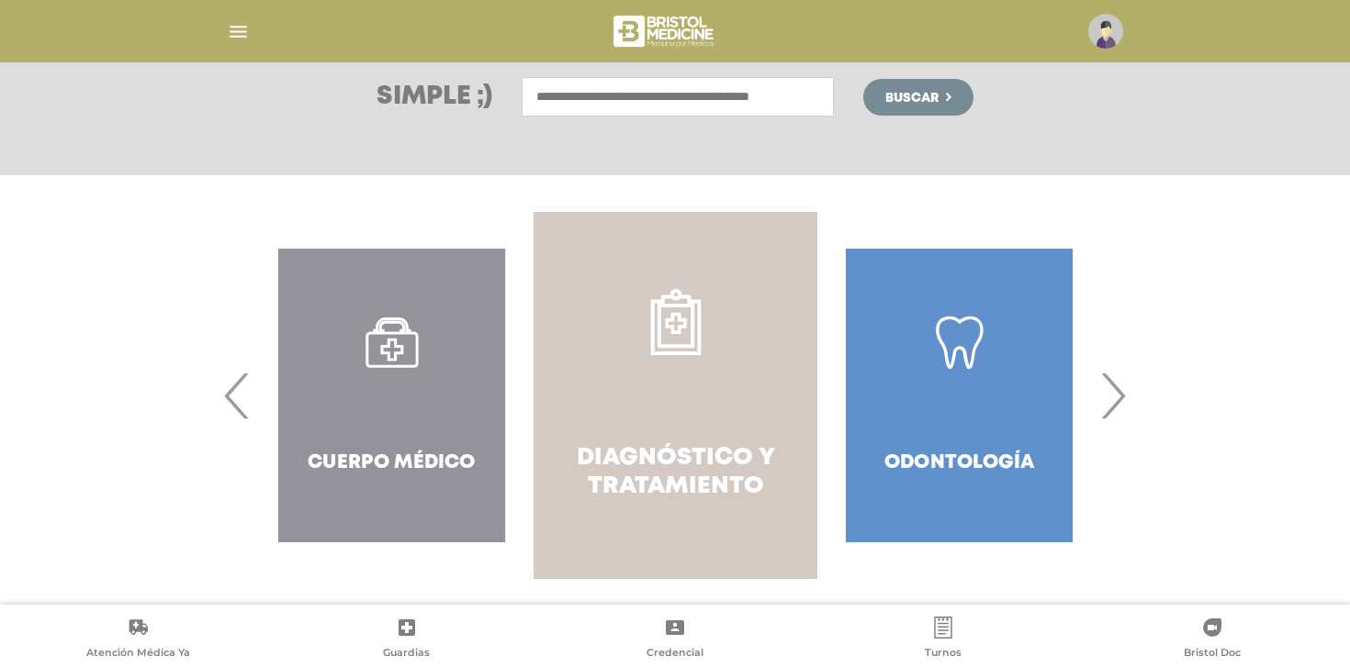
click at [674, 466] on h4 "Diagnóstico y Tratamiento" at bounding box center [675, 472] width 218 height 57
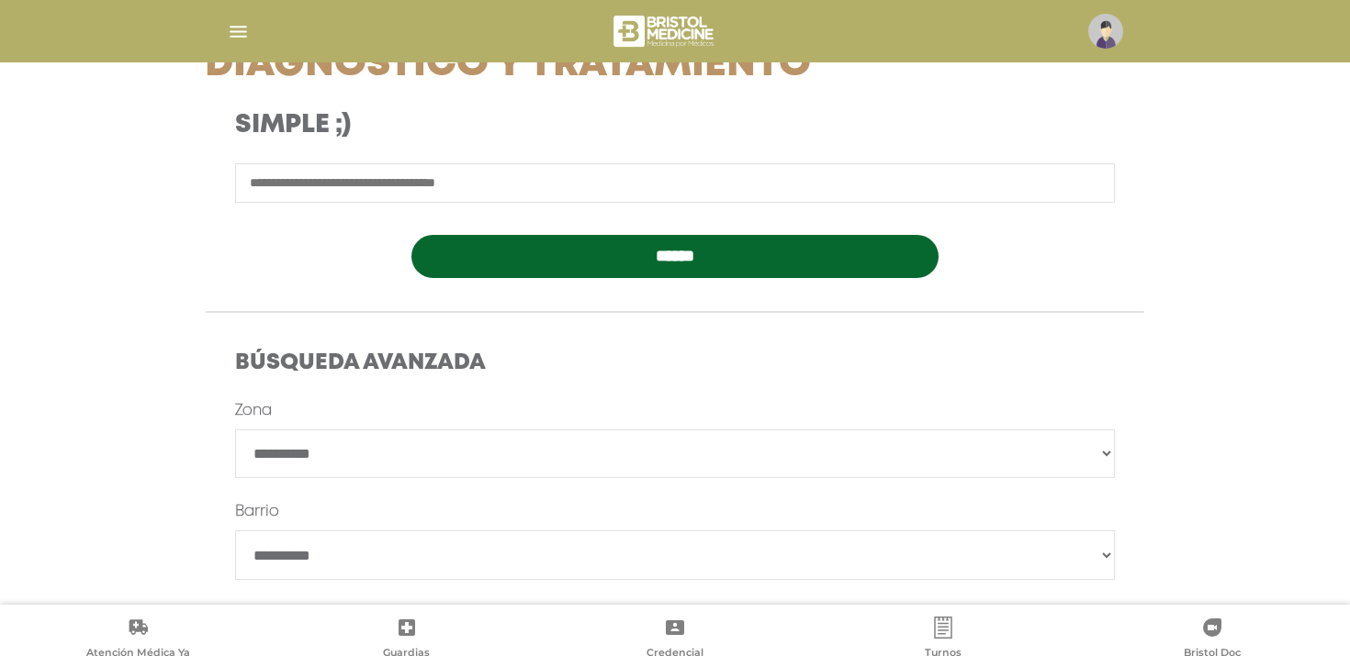
scroll to position [286, 0]
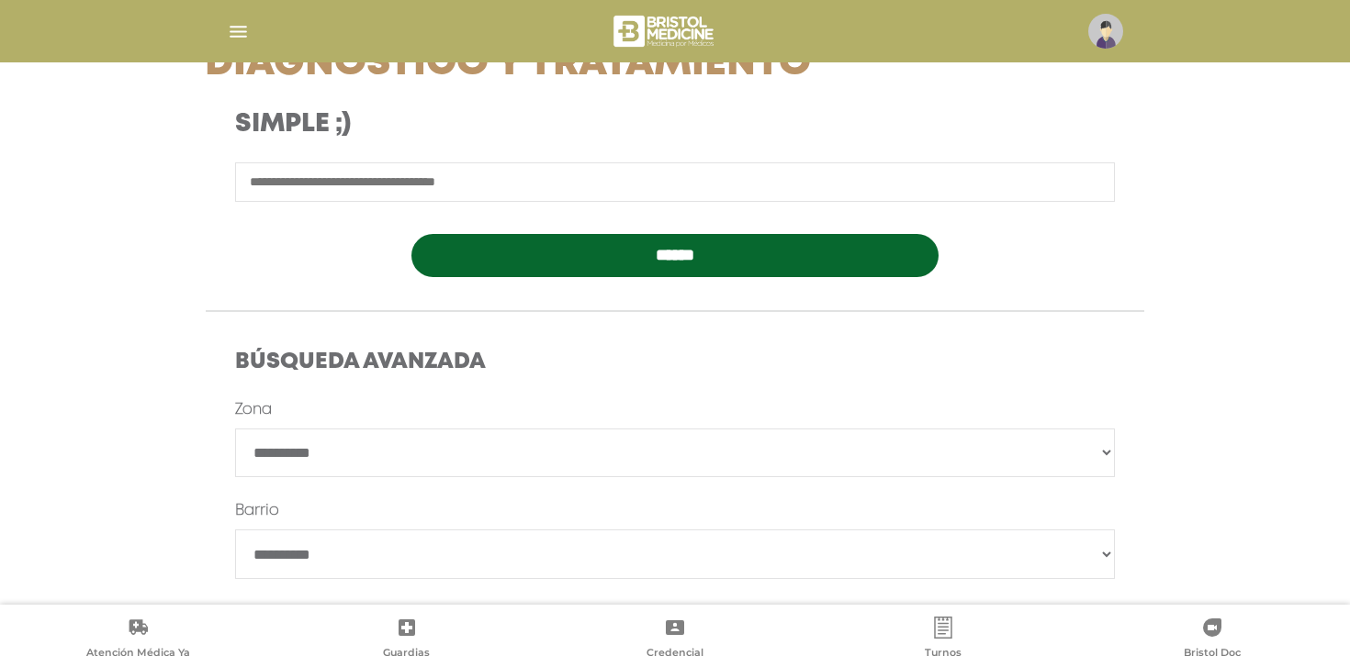
click at [576, 171] on input "text" at bounding box center [675, 182] width 880 height 39
type input "**********"
click at [411, 234] on input "******" at bounding box center [675, 255] width 528 height 43
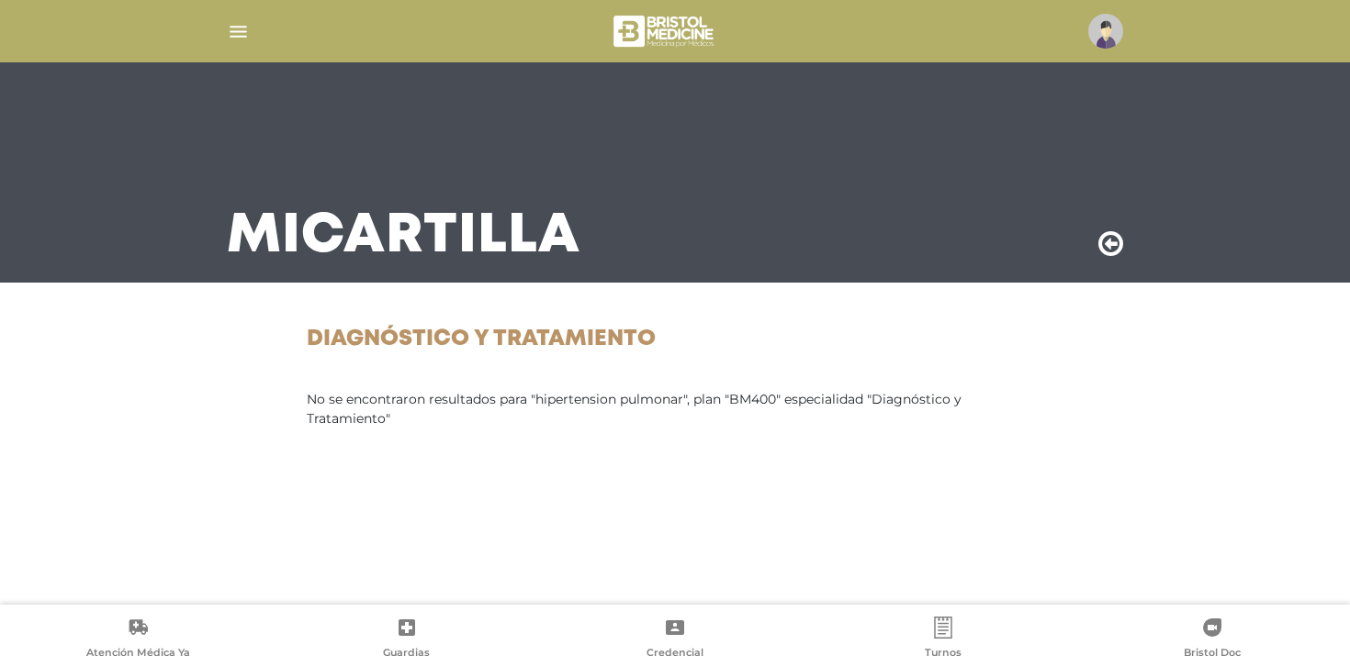
click at [181, 297] on main "Mi Cartilla Diagnóstico y Tratamiento No se encontraron resultados para "hipert…" at bounding box center [675, 333] width 1350 height 667
